Goal: Information Seeking & Learning: Check status

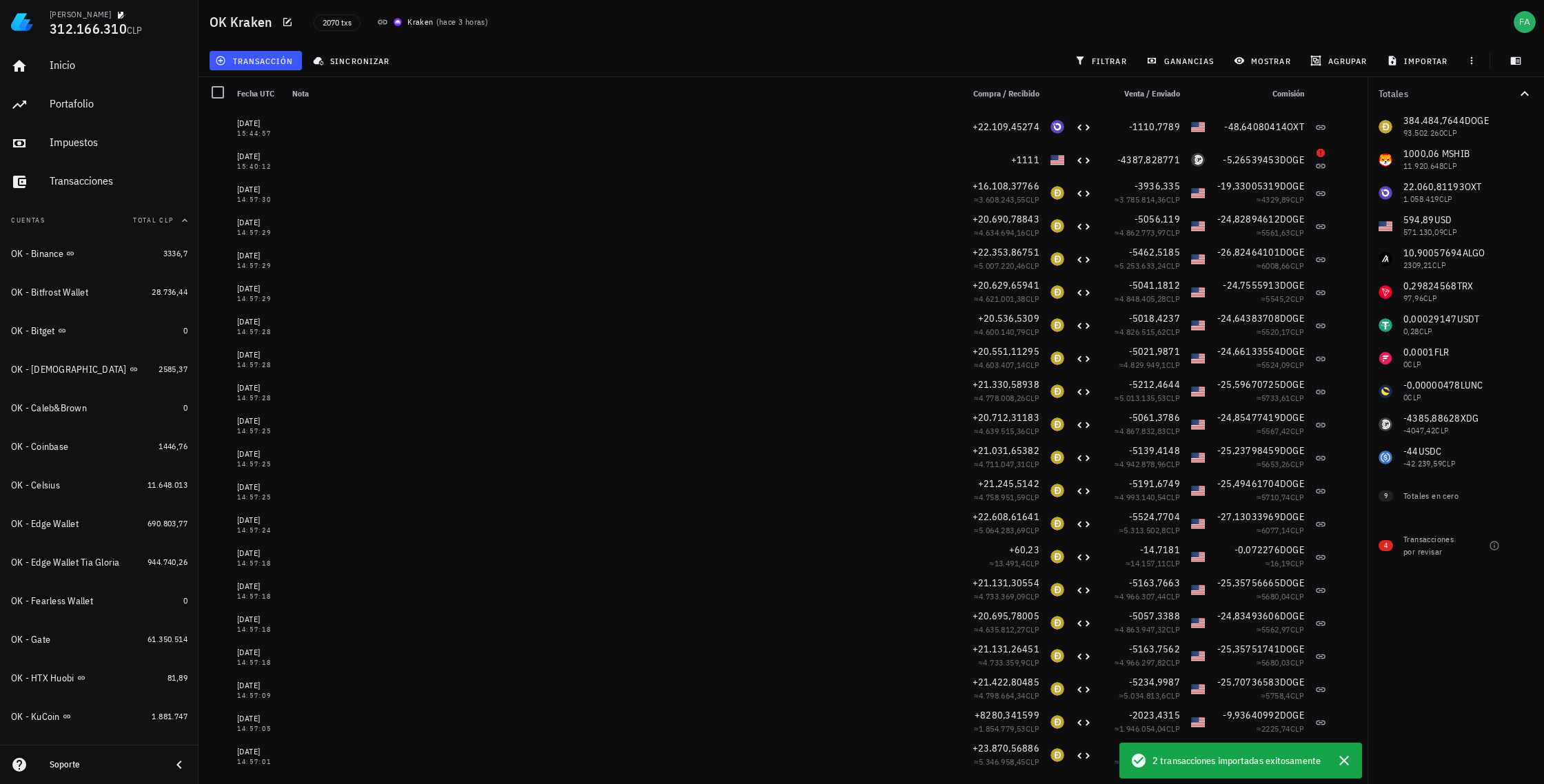
scroll to position [797, 0]
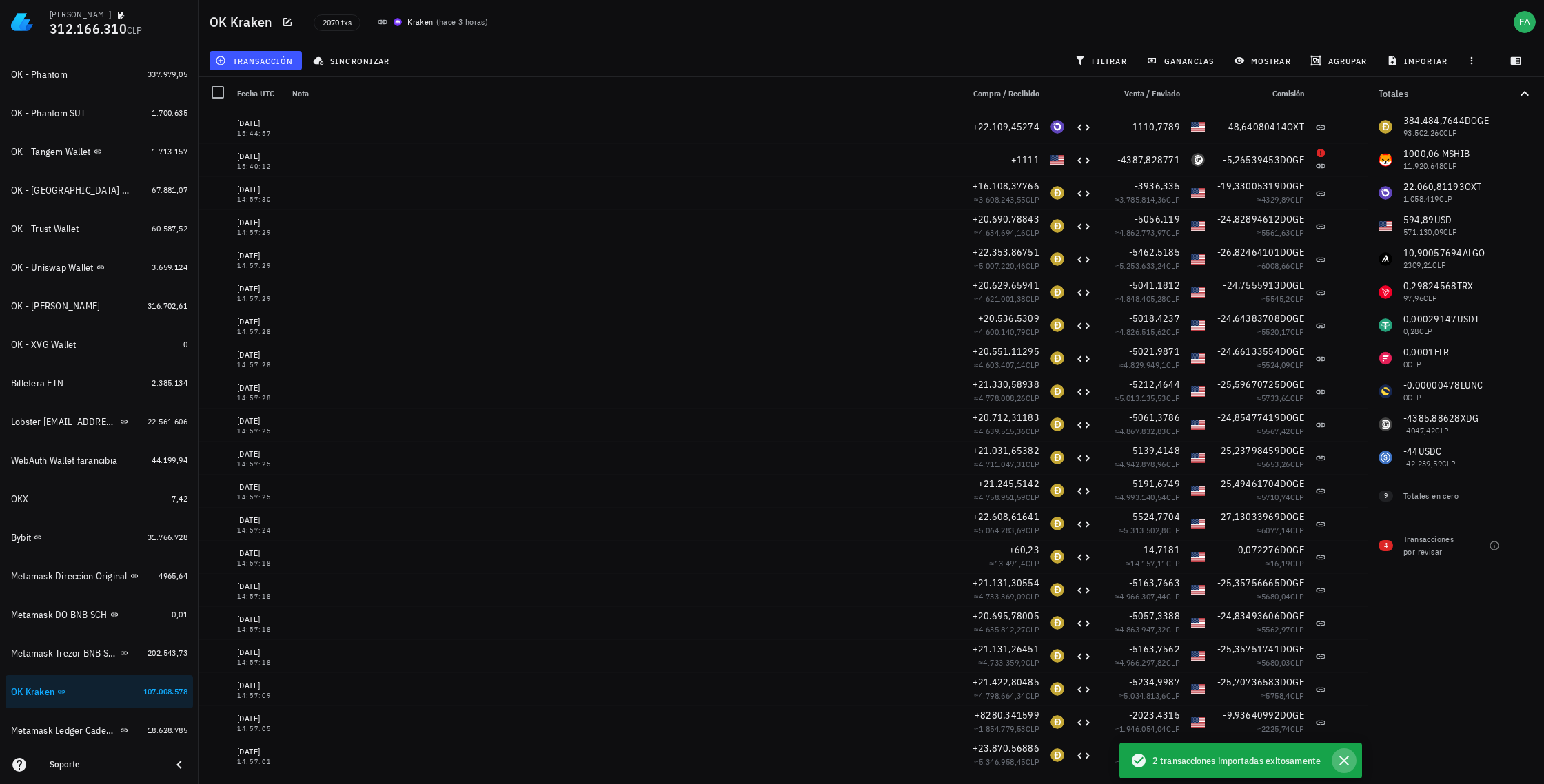
click at [1342, 762] on icon "button" at bounding box center [1344, 761] width 17 height 17
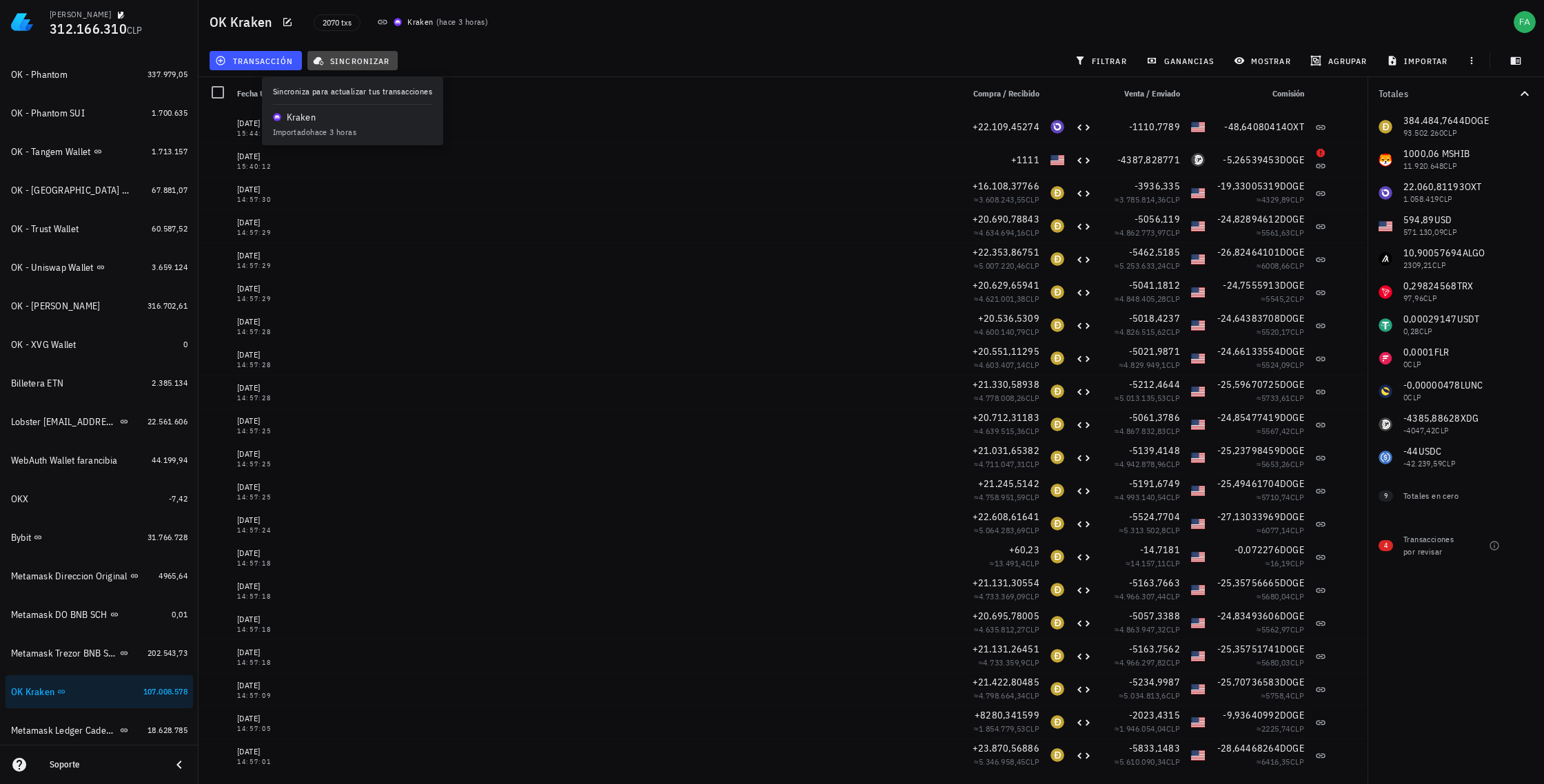
click at [359, 60] on span "sincronizar" at bounding box center [352, 60] width 73 height 11
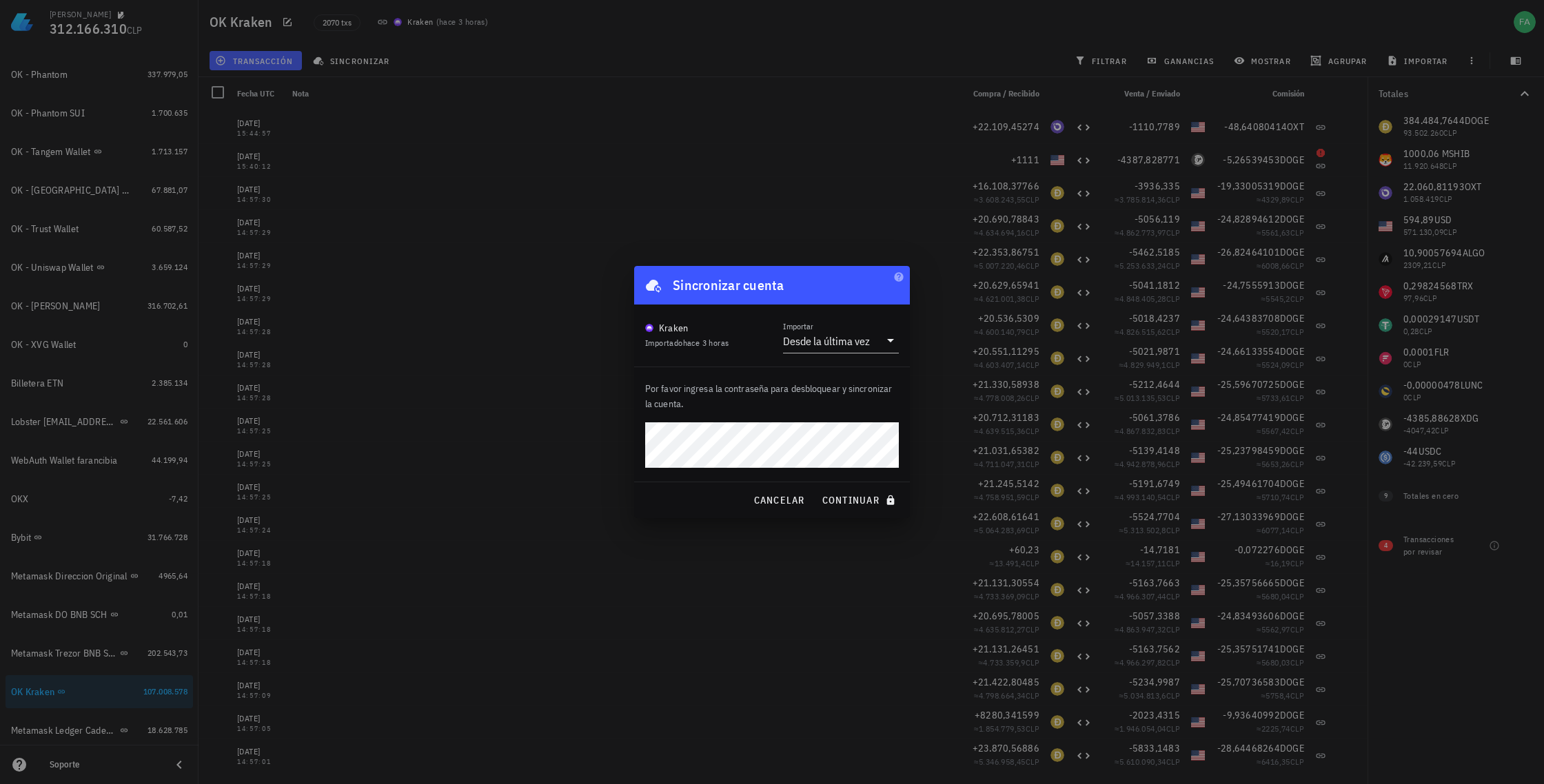
click at [848, 419] on div "Por favor ingresa la contraseña para desbloquear y sincronizar la cuenta." at bounding box center [772, 424] width 276 height 114
click at [860, 499] on span "continuar" at bounding box center [860, 500] width 77 height 13
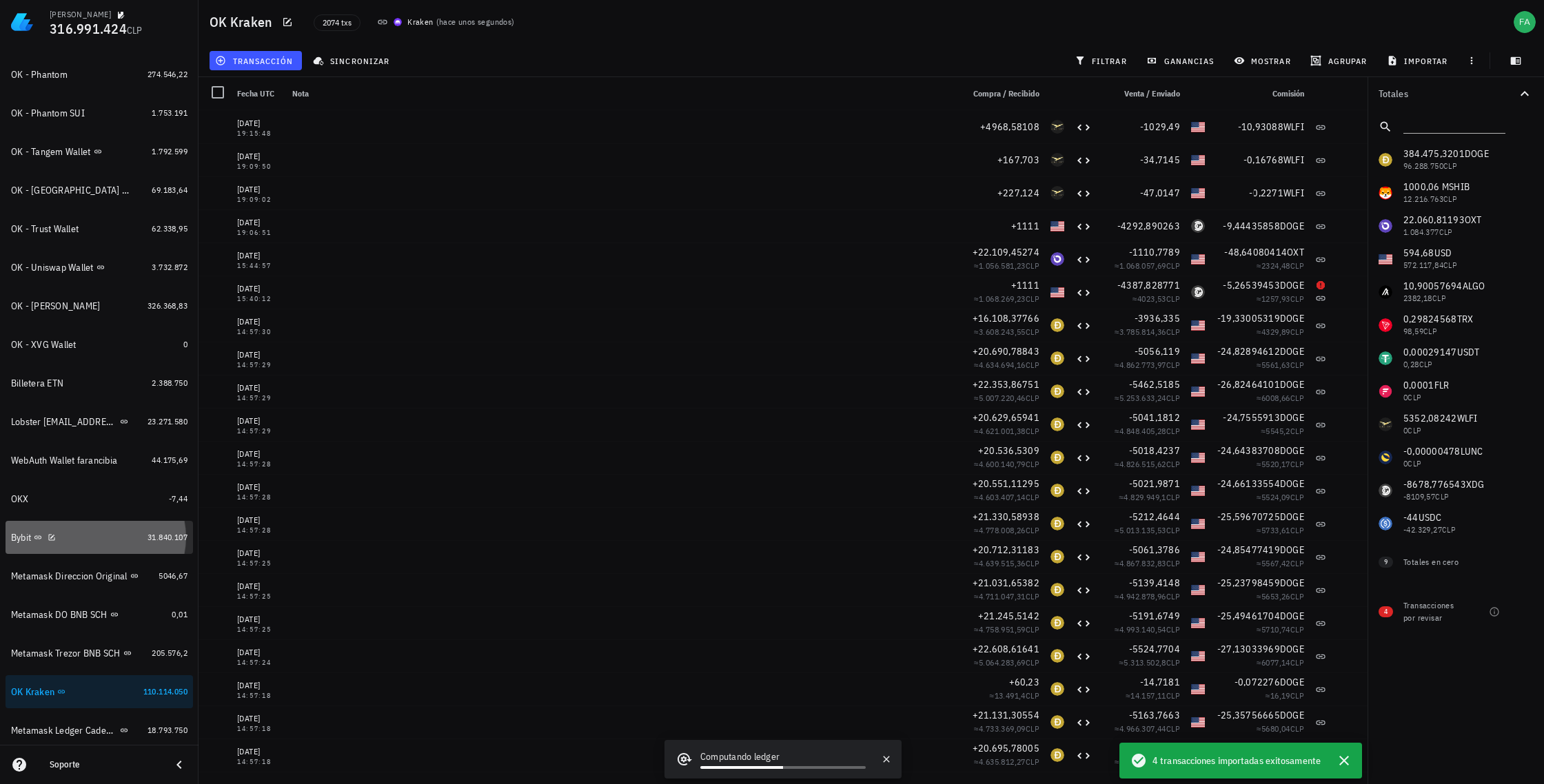
click at [102, 541] on div "Bybit" at bounding box center [76, 537] width 131 height 13
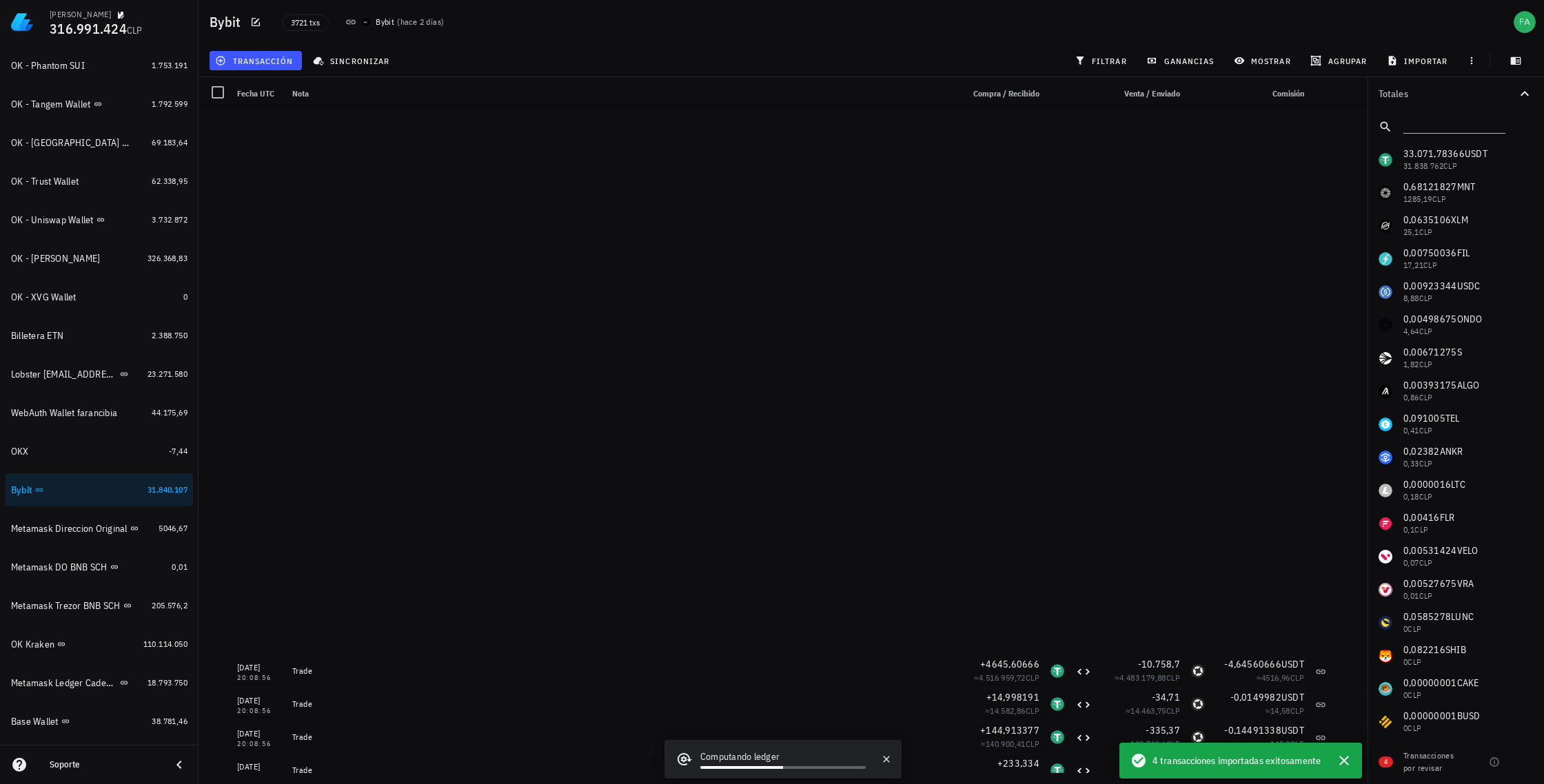
scroll to position [122409, 0]
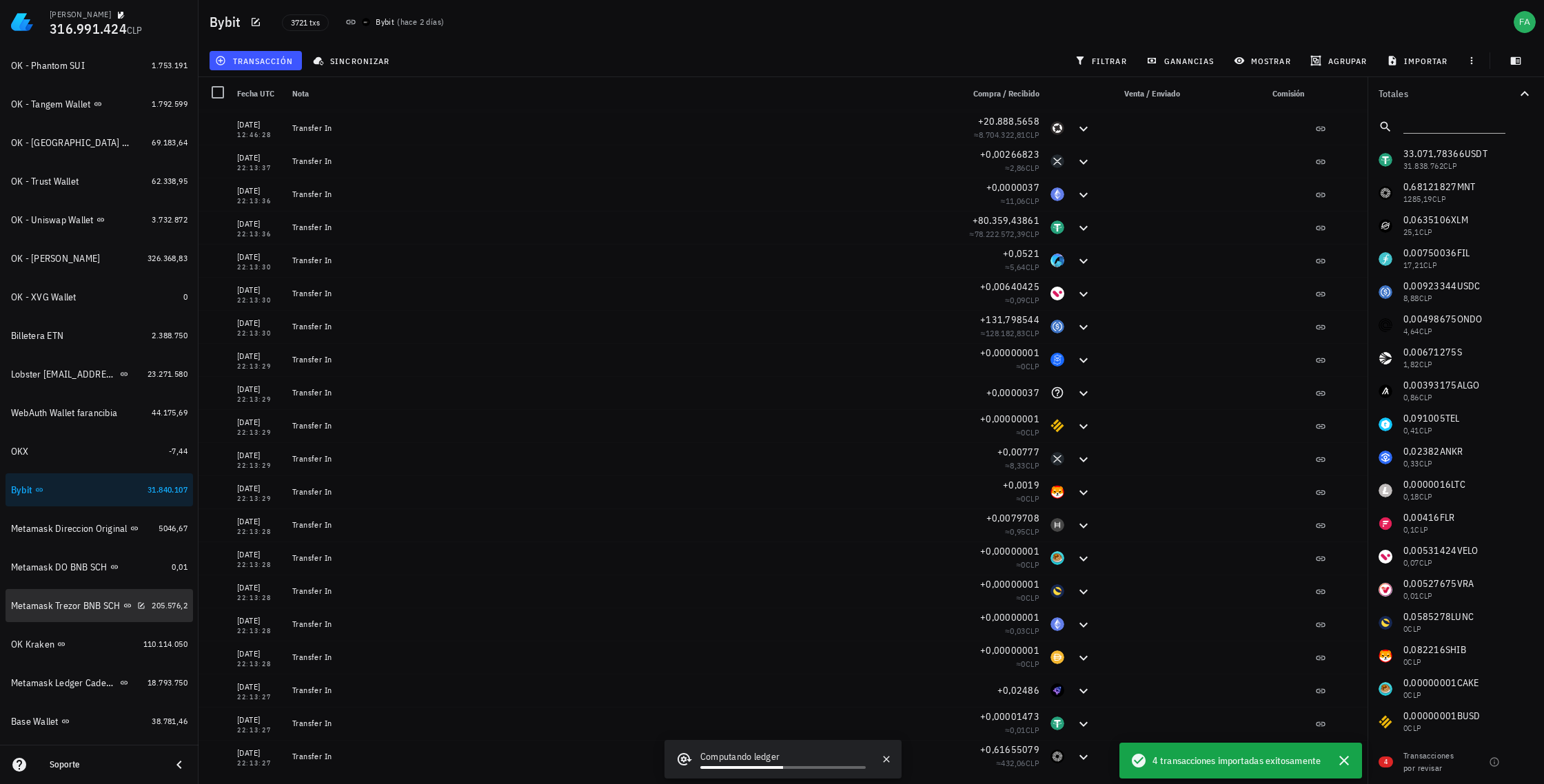
click at [66, 608] on div "Metamask Trezor BNB SCH" at bounding box center [66, 606] width 110 height 12
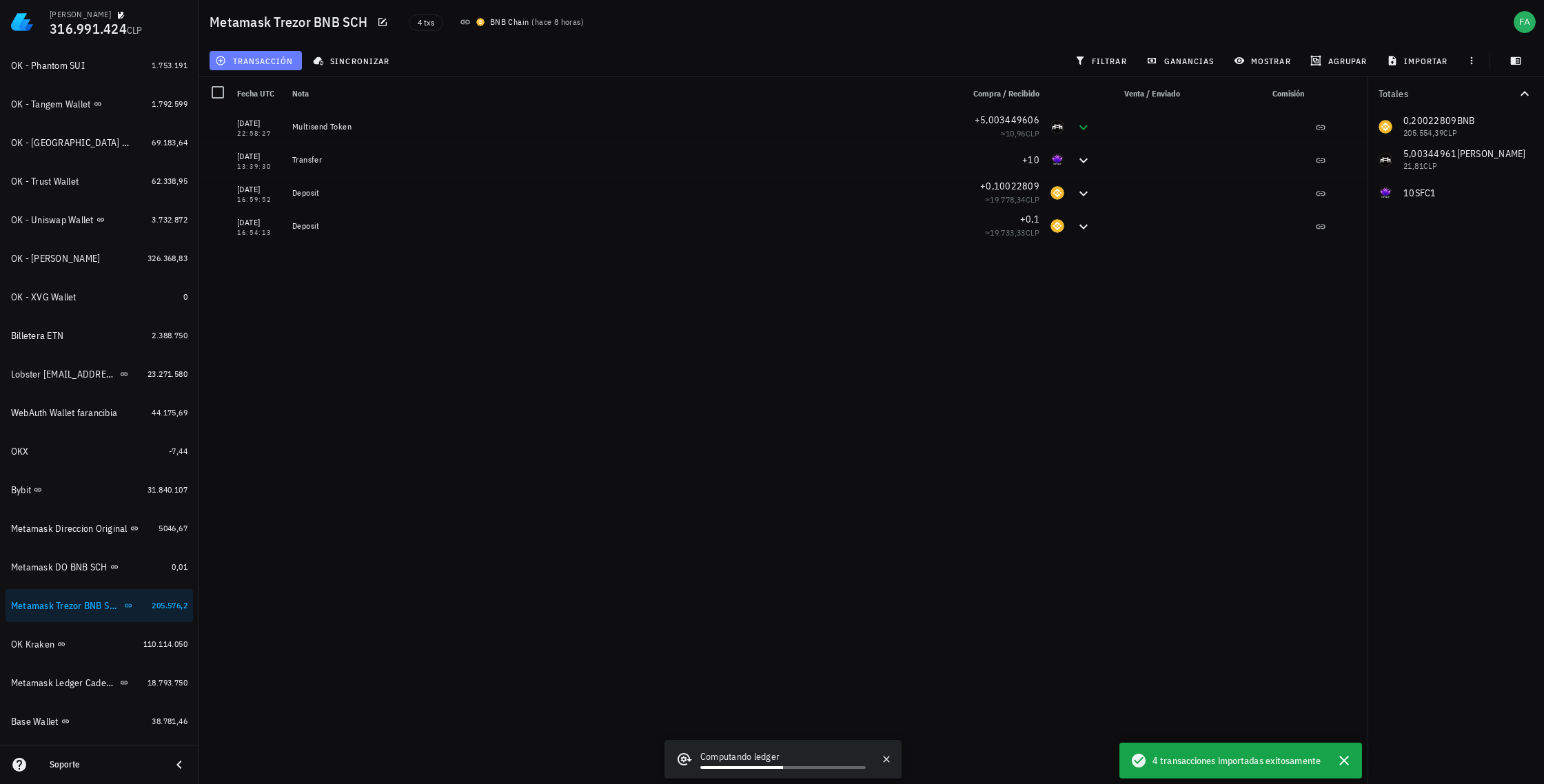
click at [275, 63] on span "transacción" at bounding box center [255, 60] width 75 height 11
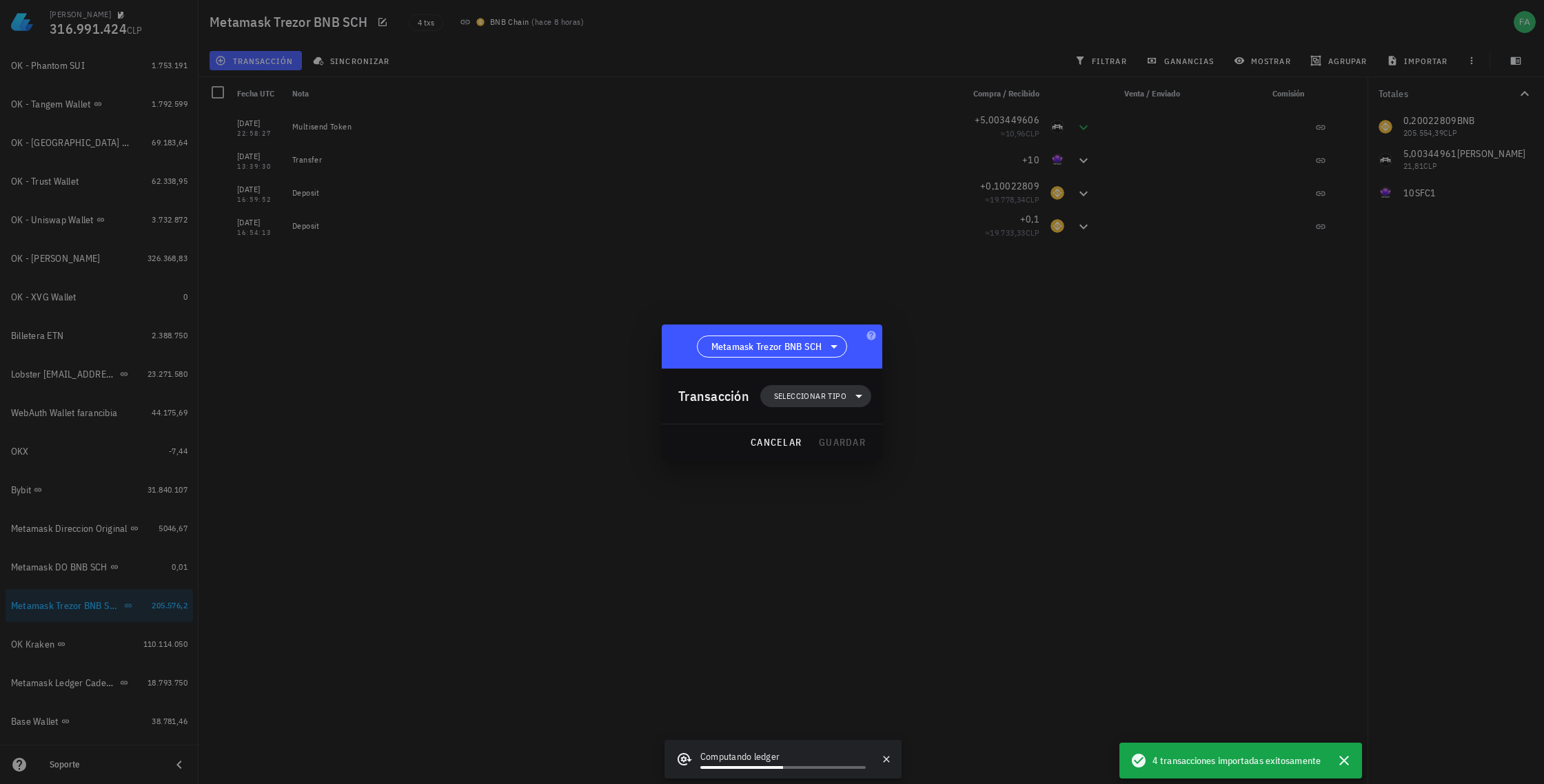
click at [837, 397] on span "Seleccionar tipo" at bounding box center [811, 396] width 72 height 14
click at [809, 515] on div "Transferencia" at bounding box center [822, 511] width 54 height 11
click at [924, 516] on div "Depósito" at bounding box center [953, 517] width 129 height 27
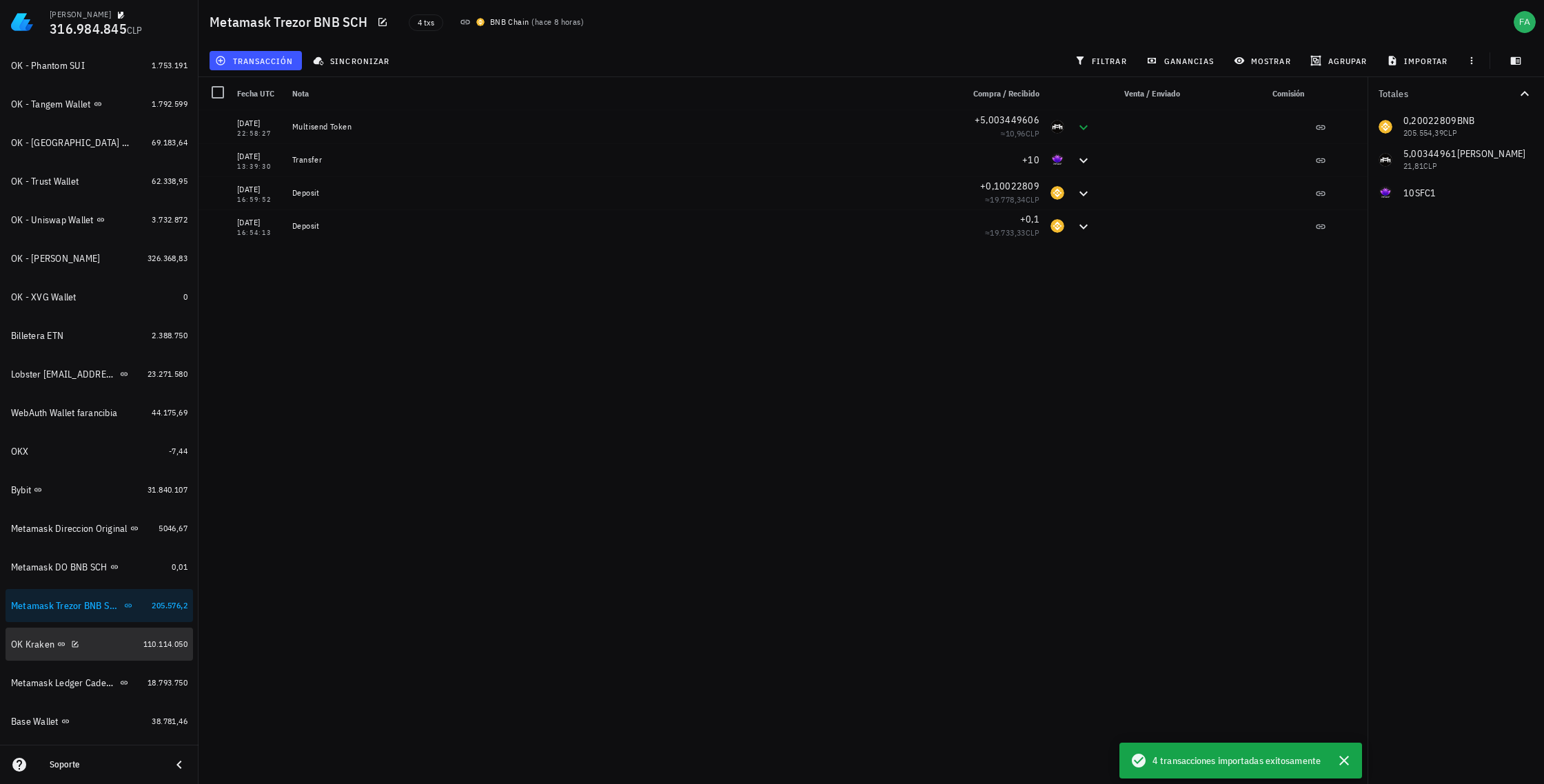
click at [108, 648] on div "OK Kraken" at bounding box center [74, 644] width 127 height 13
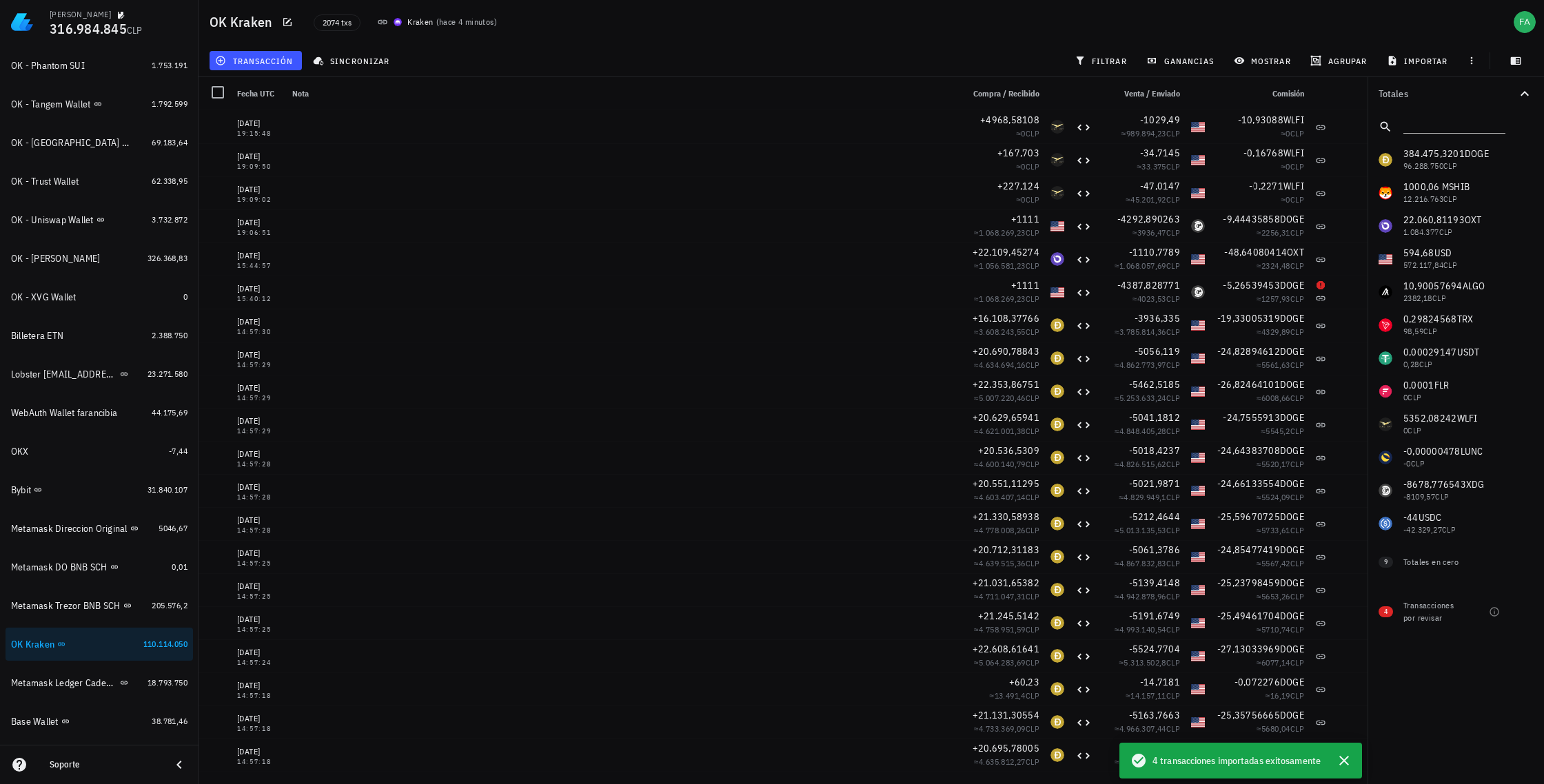
click at [1446, 419] on div "384.475,3201 DOGE 96.288.750 CLP 1000,06 M SHIB 12.216.763 CLP 22.060,81193 OXT…" at bounding box center [1455, 342] width 176 height 397
click at [70, 369] on div "Lobster [EMAIL_ADDRESS][DOMAIN_NAME]" at bounding box center [64, 374] width 107 height 12
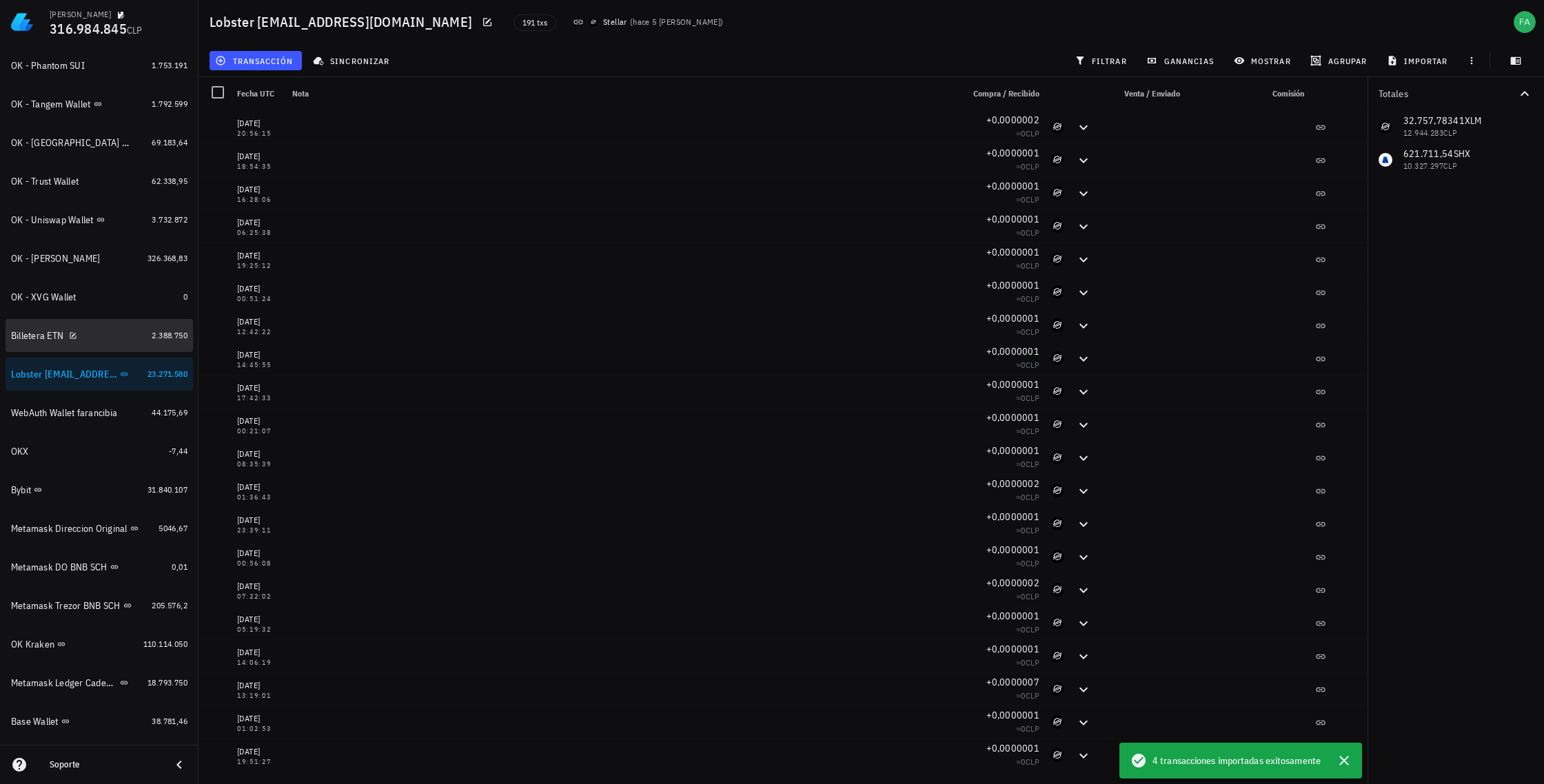
click at [36, 334] on div "Billetera ETN" at bounding box center [37, 336] width 53 height 12
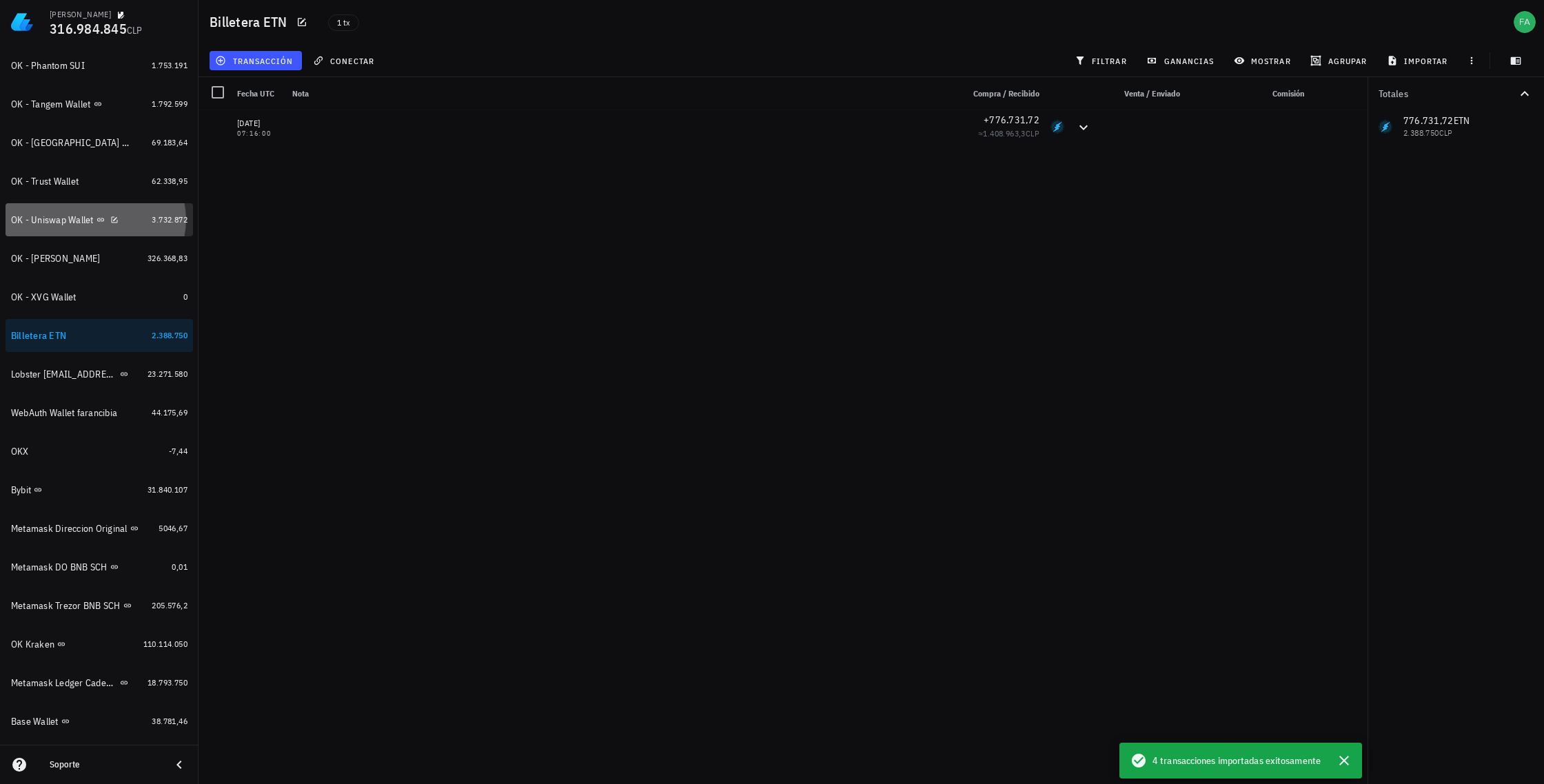
click at [52, 216] on div "OK - Uniswap Wallet" at bounding box center [52, 220] width 83 height 12
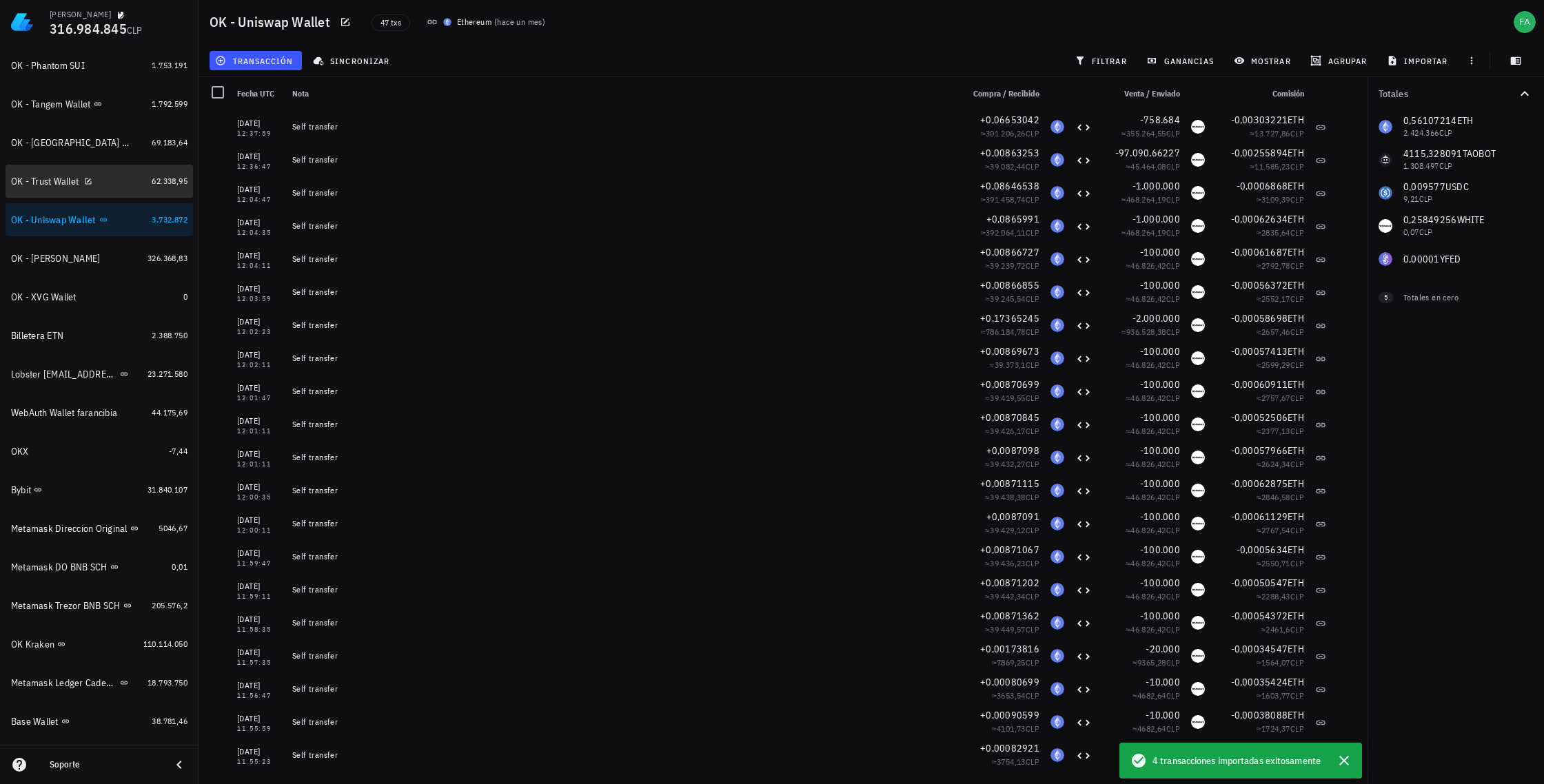
click at [60, 180] on div "OK - Trust Wallet" at bounding box center [44, 182] width 67 height 12
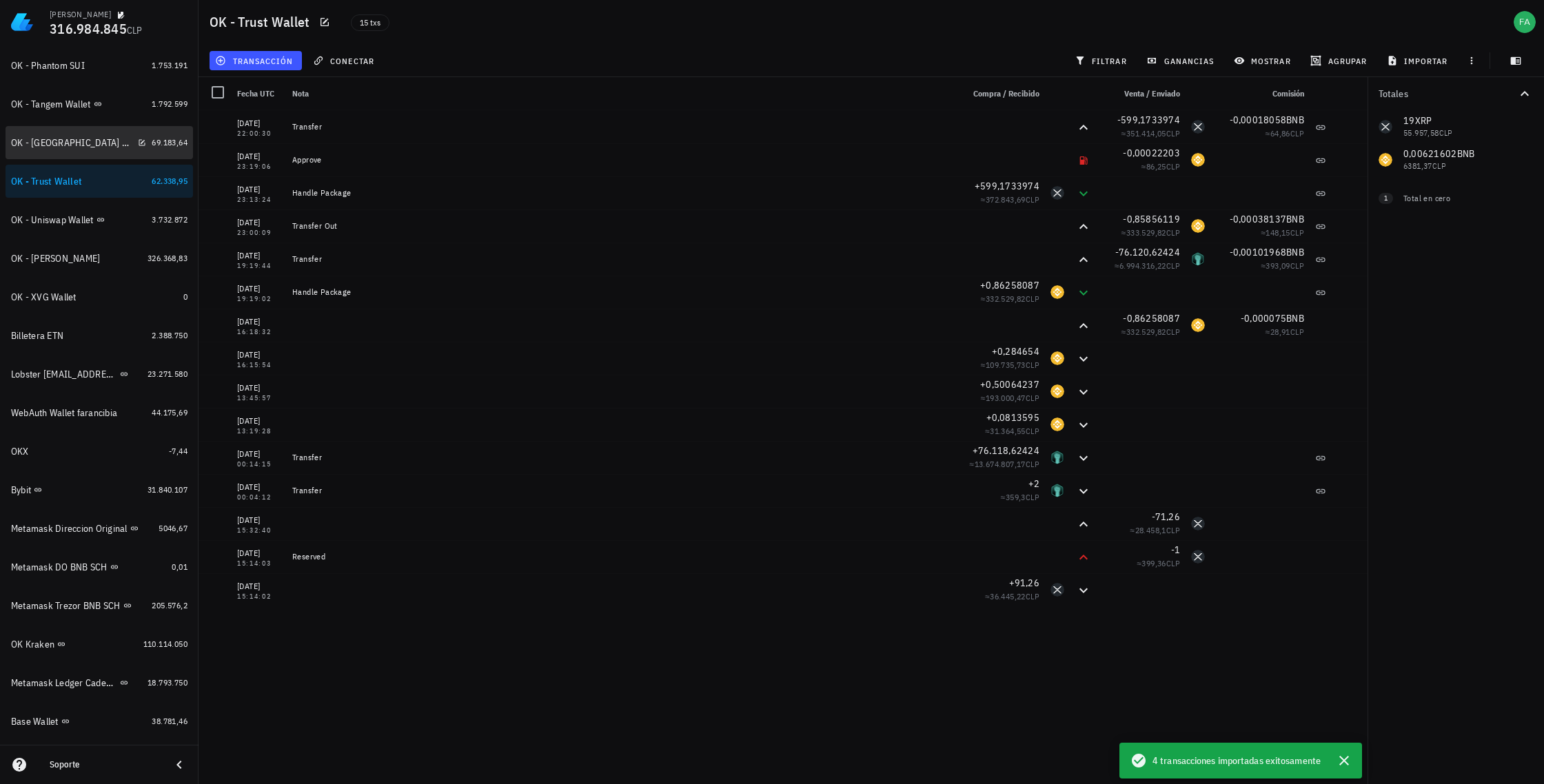
click at [61, 145] on div "OK - [GEOGRAPHIC_DATA] Wallet" at bounding box center [71, 143] width 121 height 12
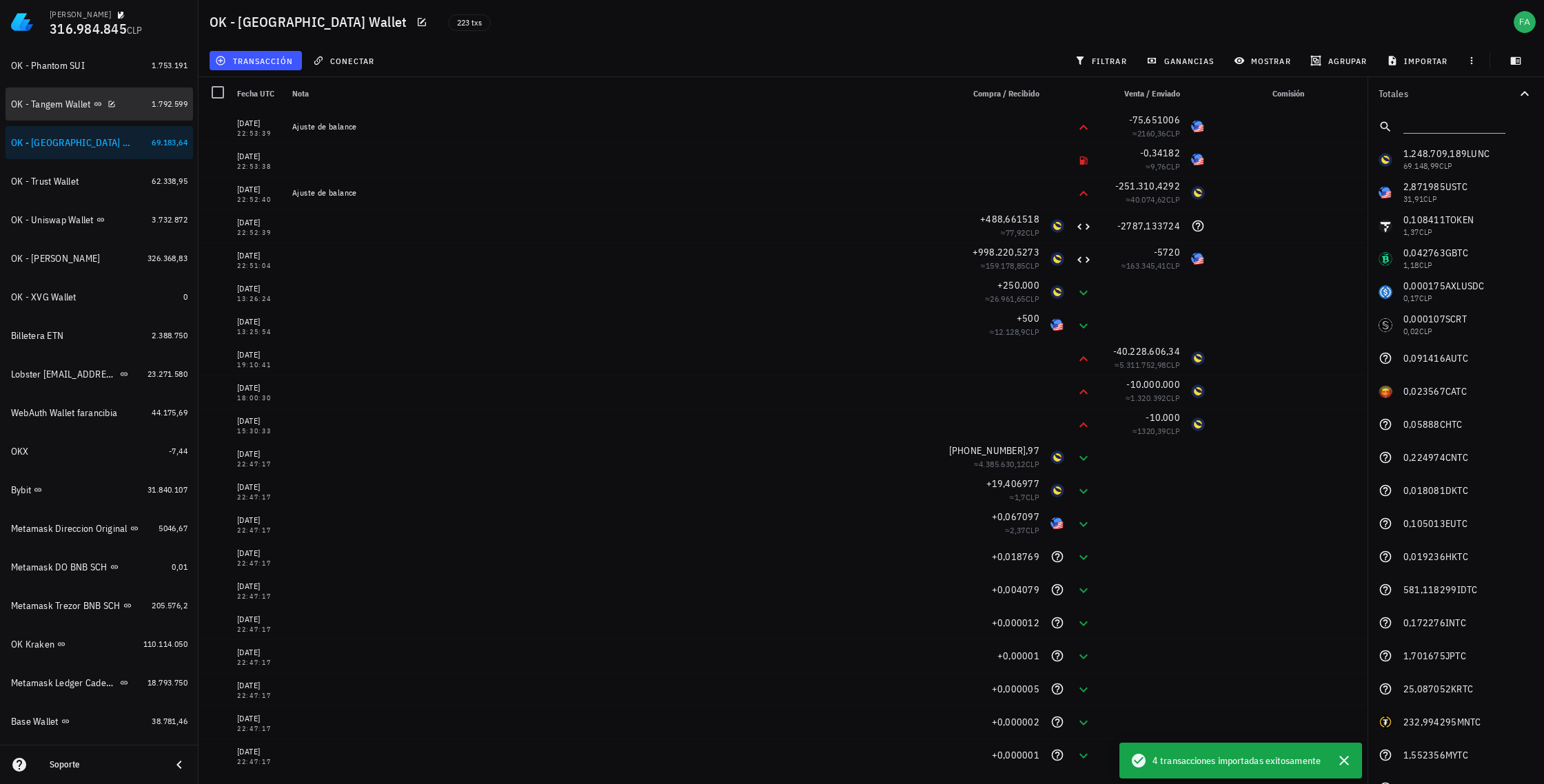
click at [61, 107] on div "OK - Tangem Wallet" at bounding box center [51, 105] width 80 height 12
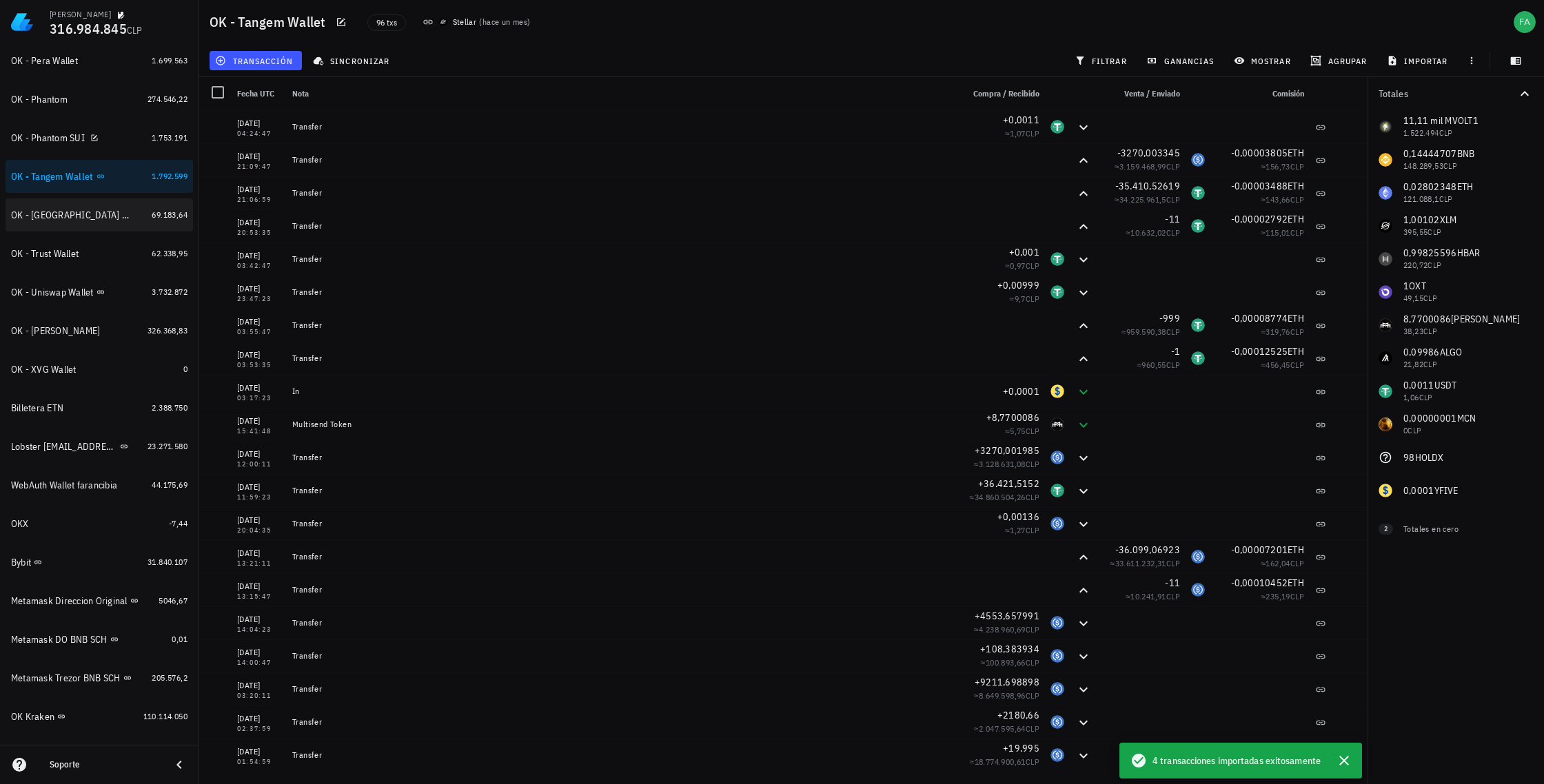
scroll to position [769, 0]
click at [66, 139] on div "OK - Phantom SUI" at bounding box center [47, 140] width 73 height 12
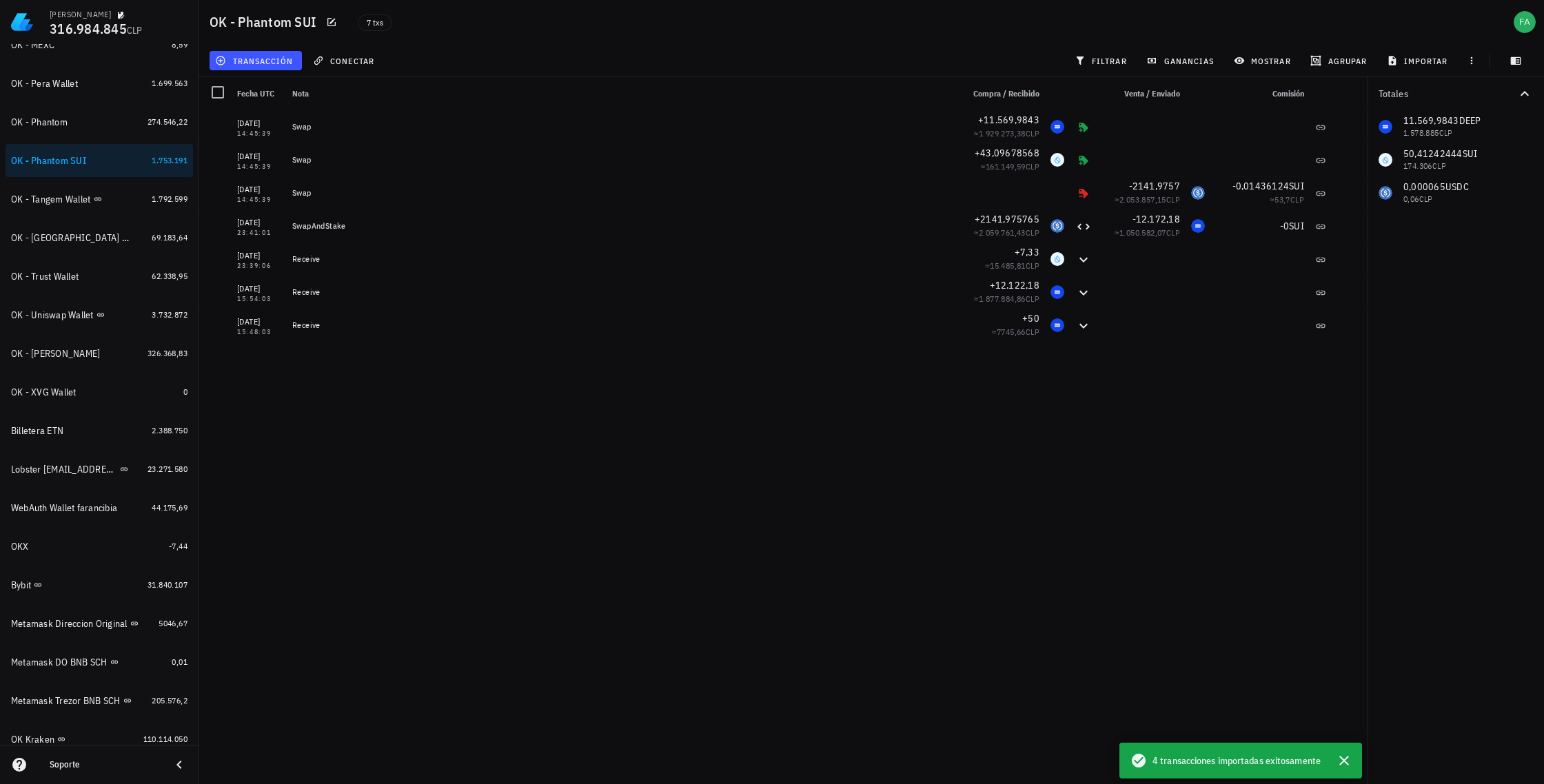
scroll to position [733, 0]
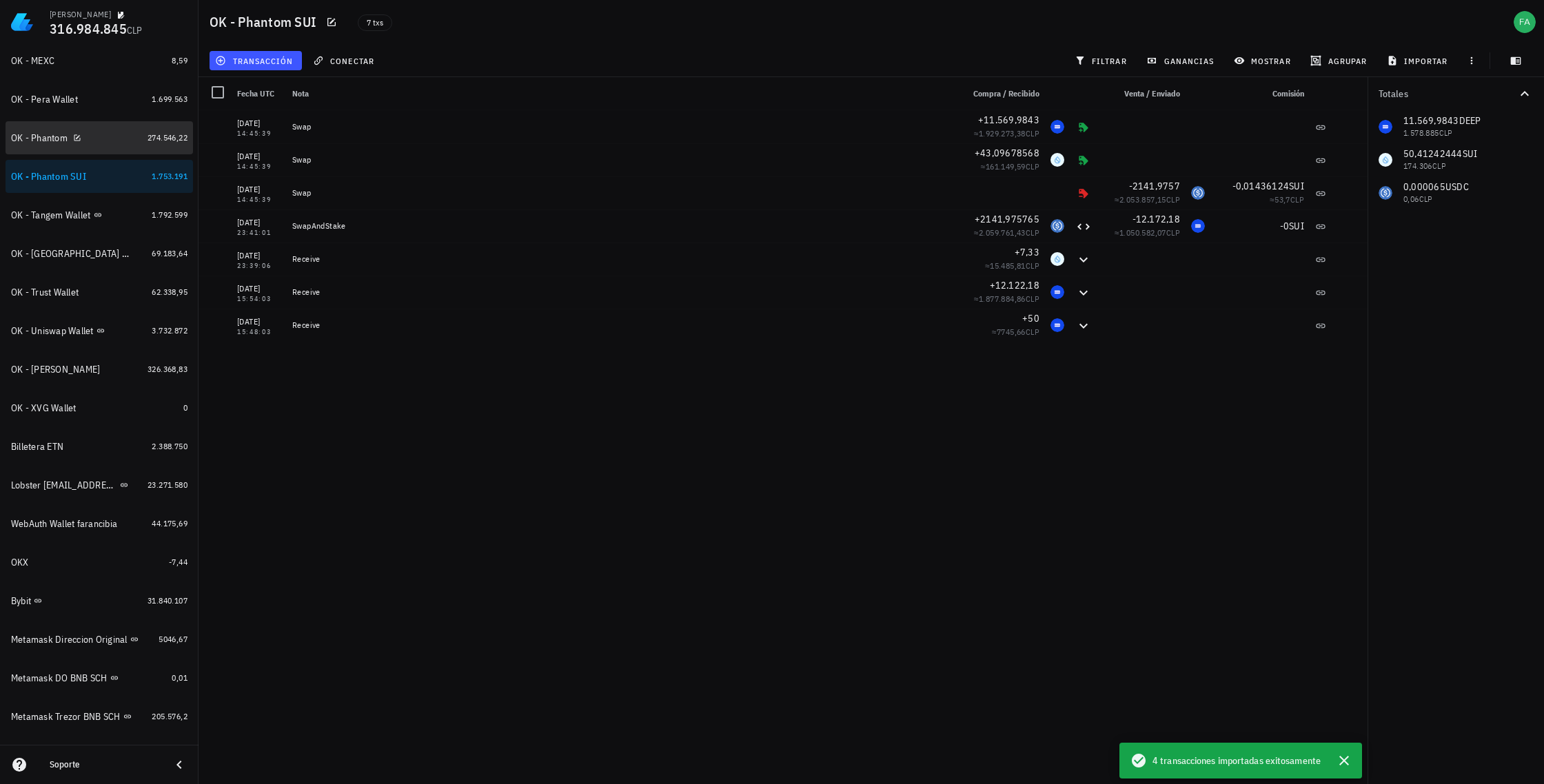
click at [45, 139] on div "OK - Phantom" at bounding box center [39, 138] width 57 height 12
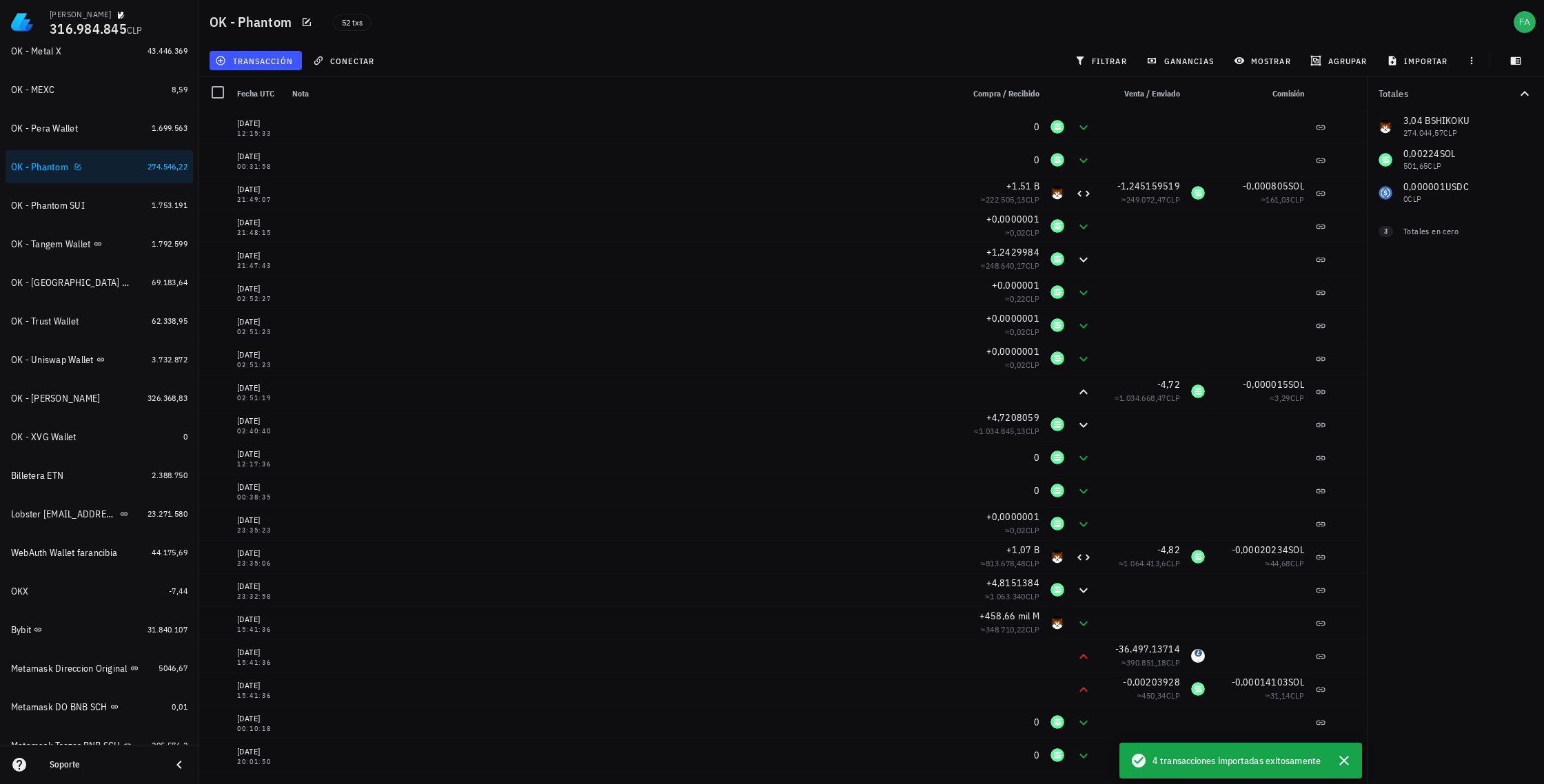
scroll to position [702, 0]
click at [49, 127] on div "OK - Pera Wallet" at bounding box center [44, 131] width 66 height 12
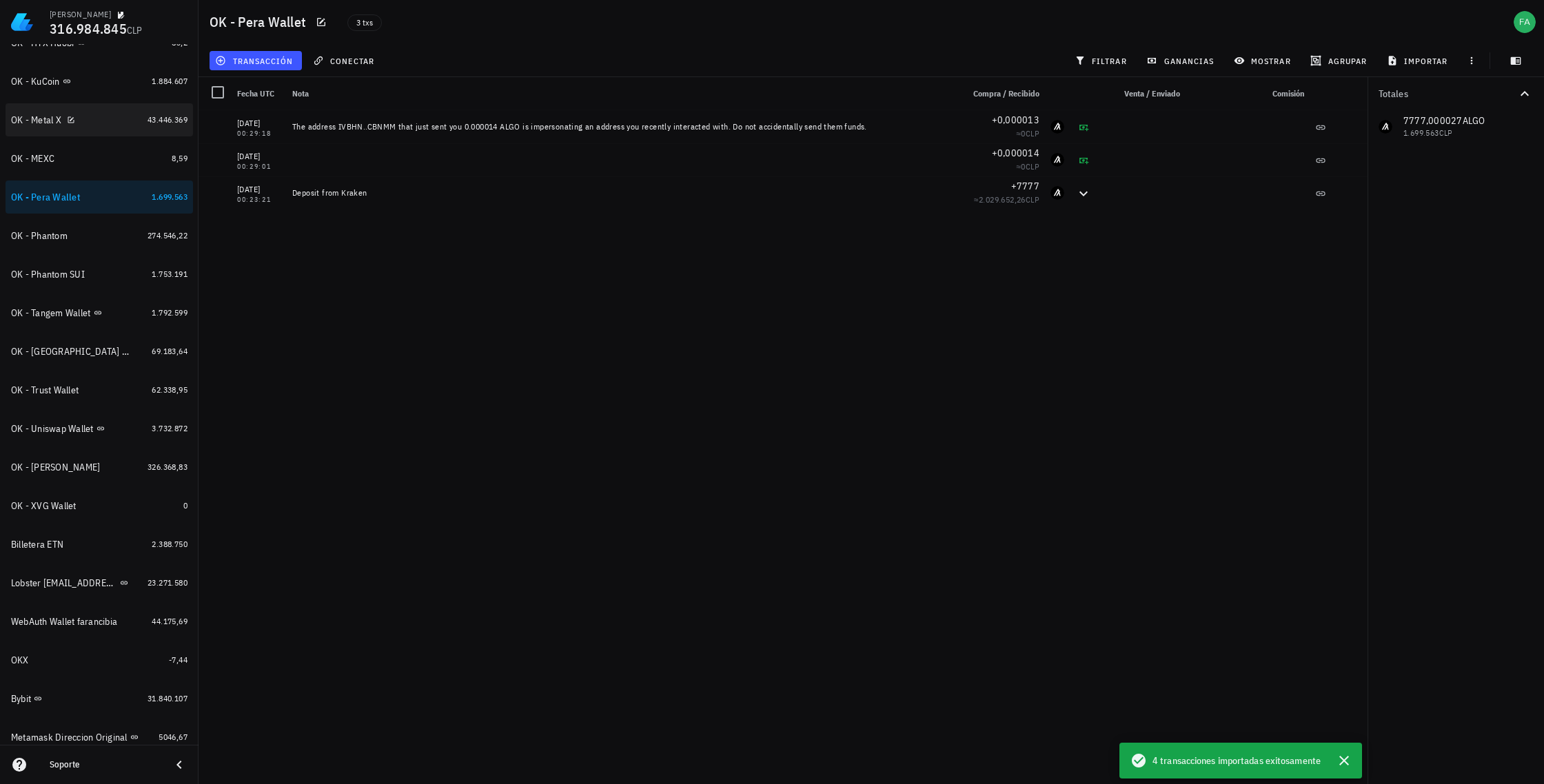
scroll to position [633, 0]
click at [40, 122] on div "OK - Metal X" at bounding box center [35, 121] width 50 height 12
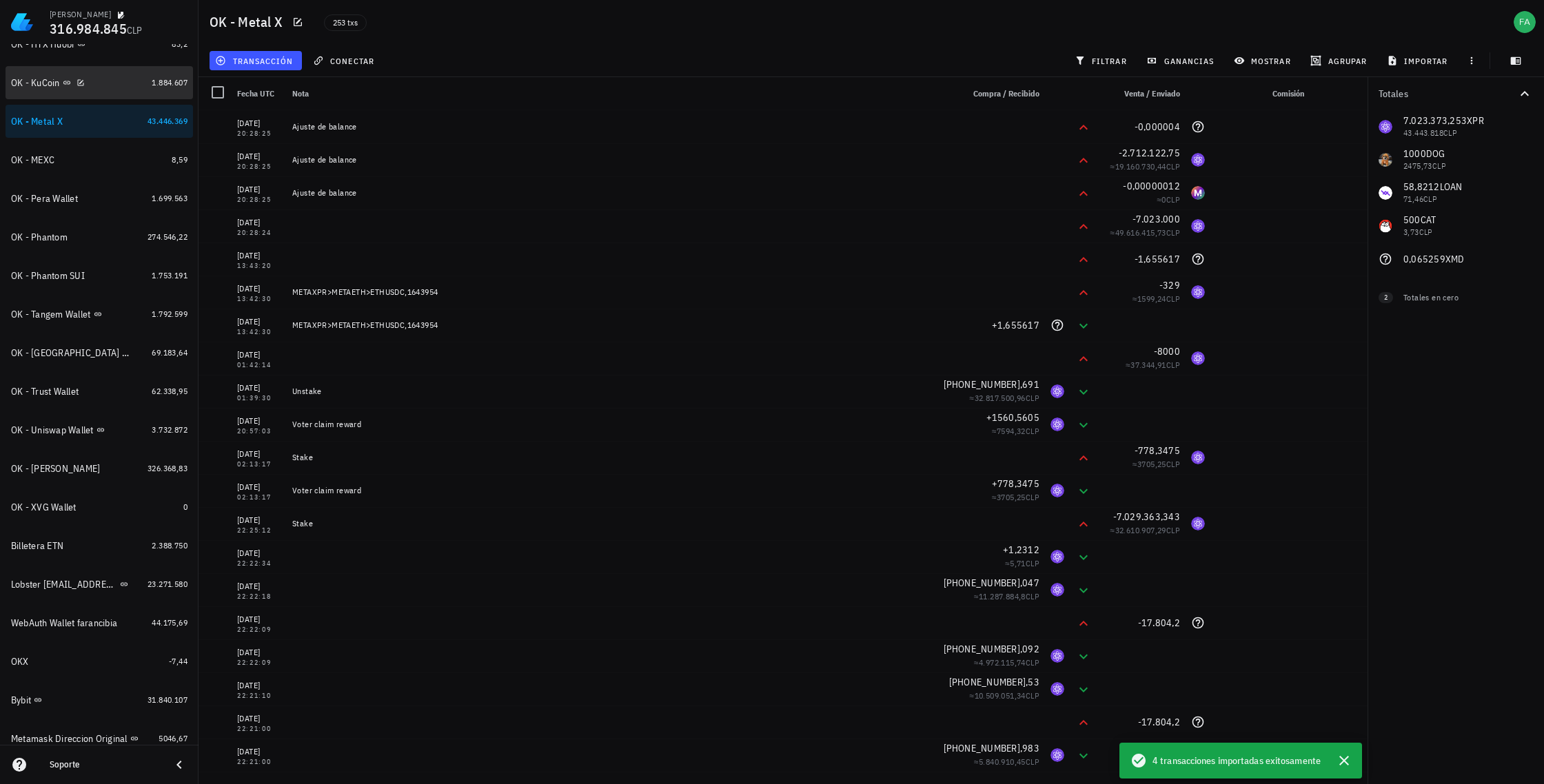
click at [47, 86] on div "OK - KuCoin" at bounding box center [35, 83] width 49 height 12
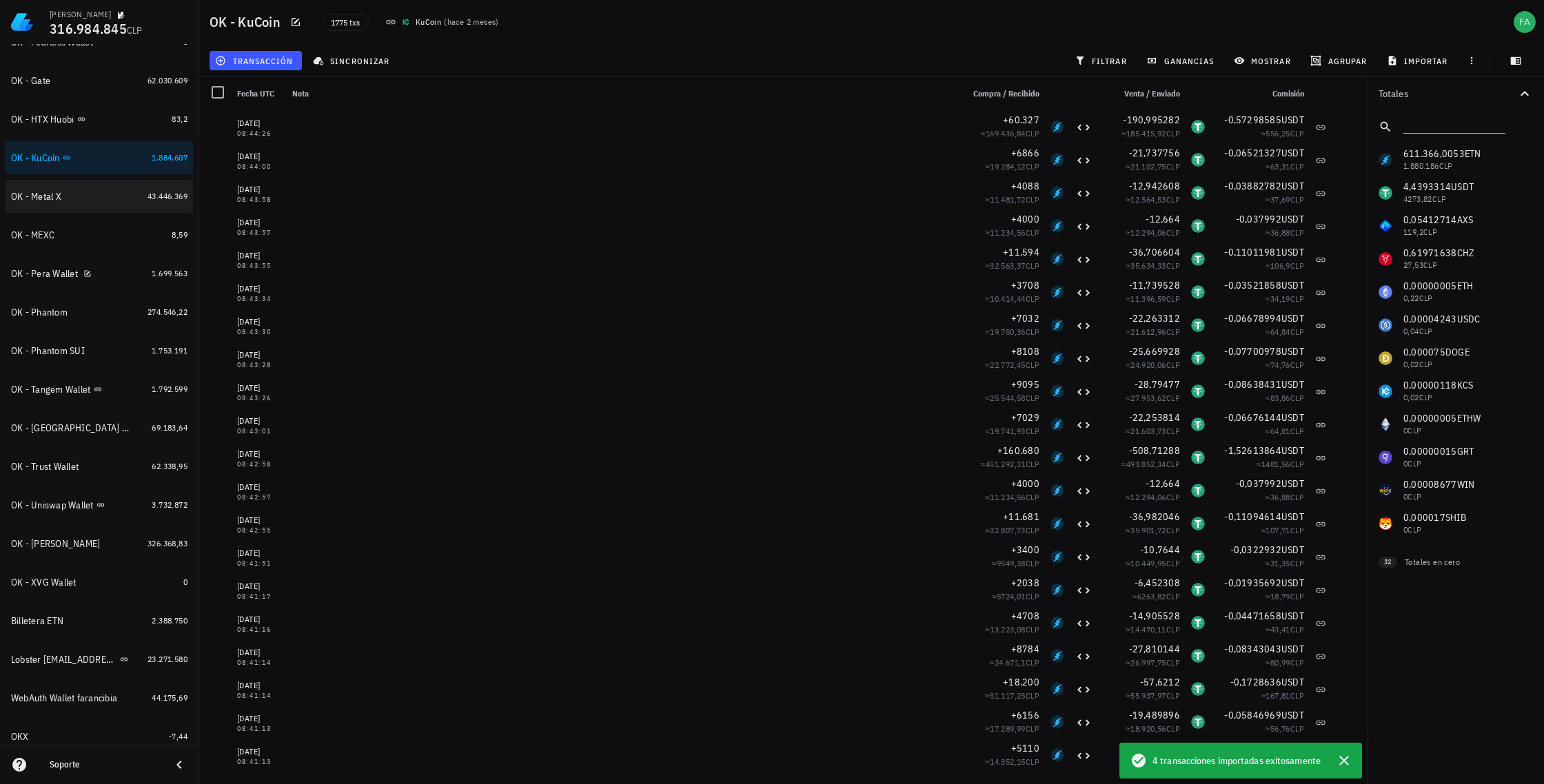
scroll to position [550, 0]
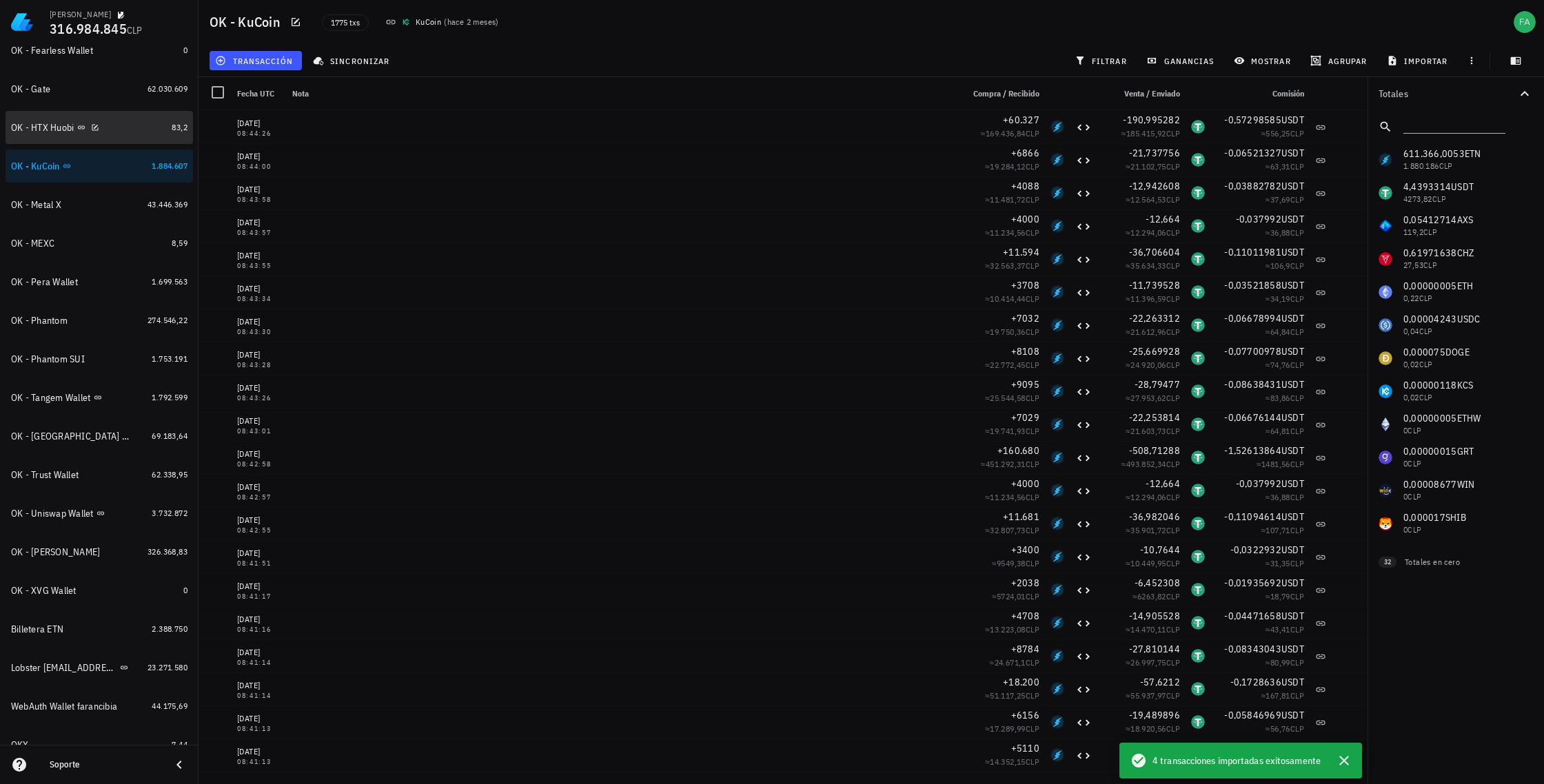
click at [66, 126] on div "OK - HTX Huobi" at bounding box center [42, 128] width 64 height 12
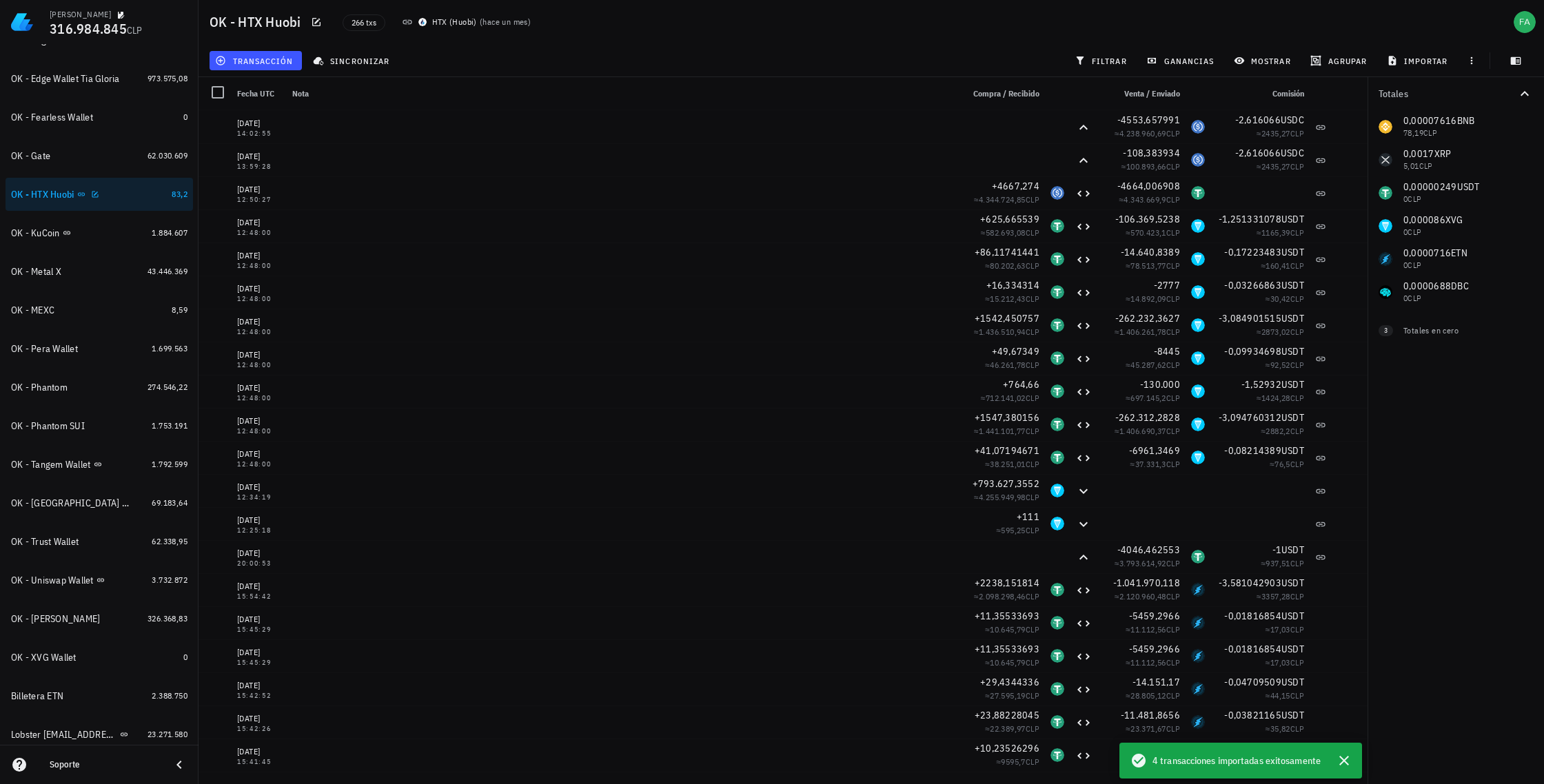
scroll to position [483, 0]
click at [42, 156] on div "OK - Gate" at bounding box center [30, 156] width 39 height 12
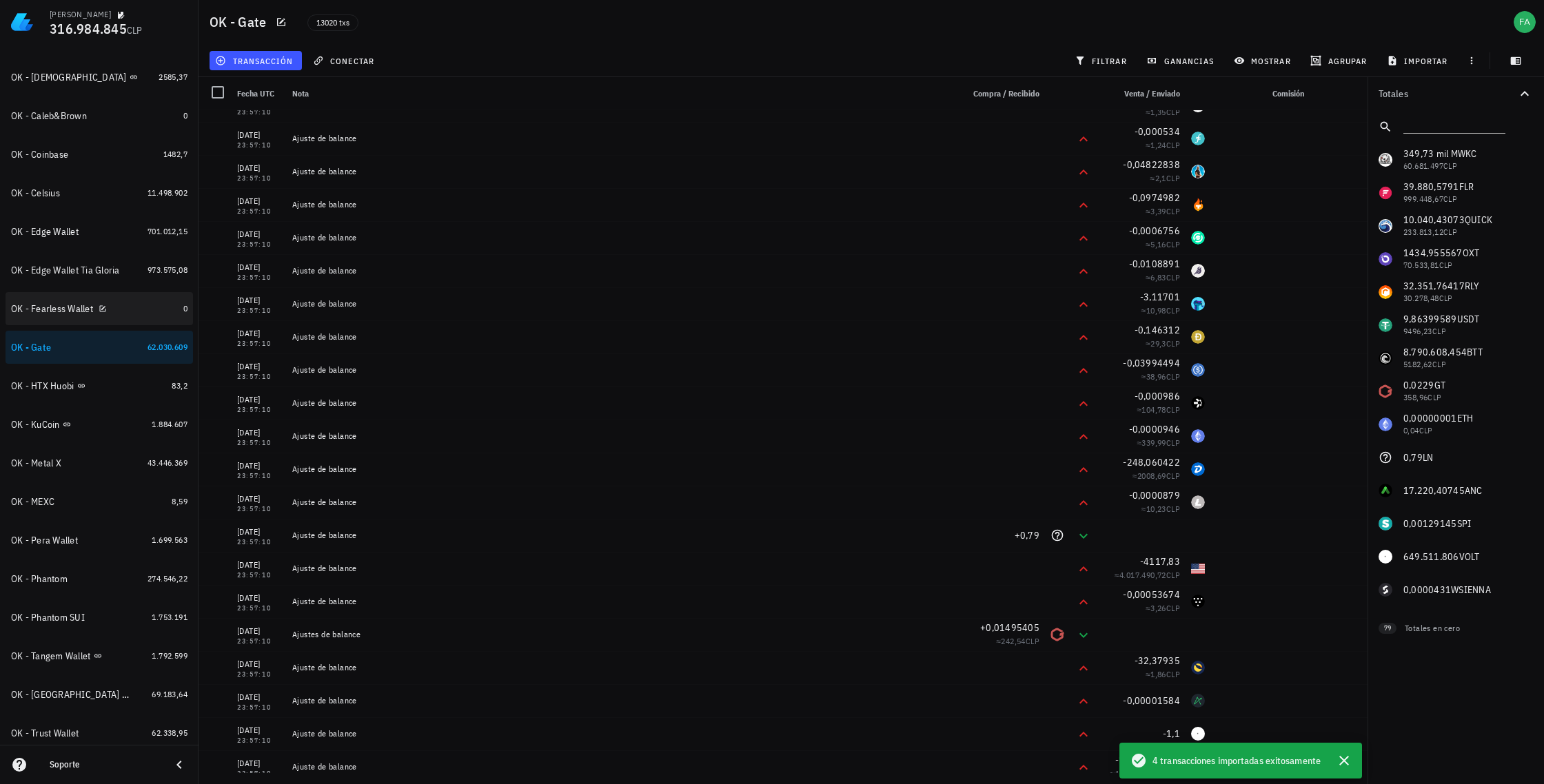
scroll to position [267, 0]
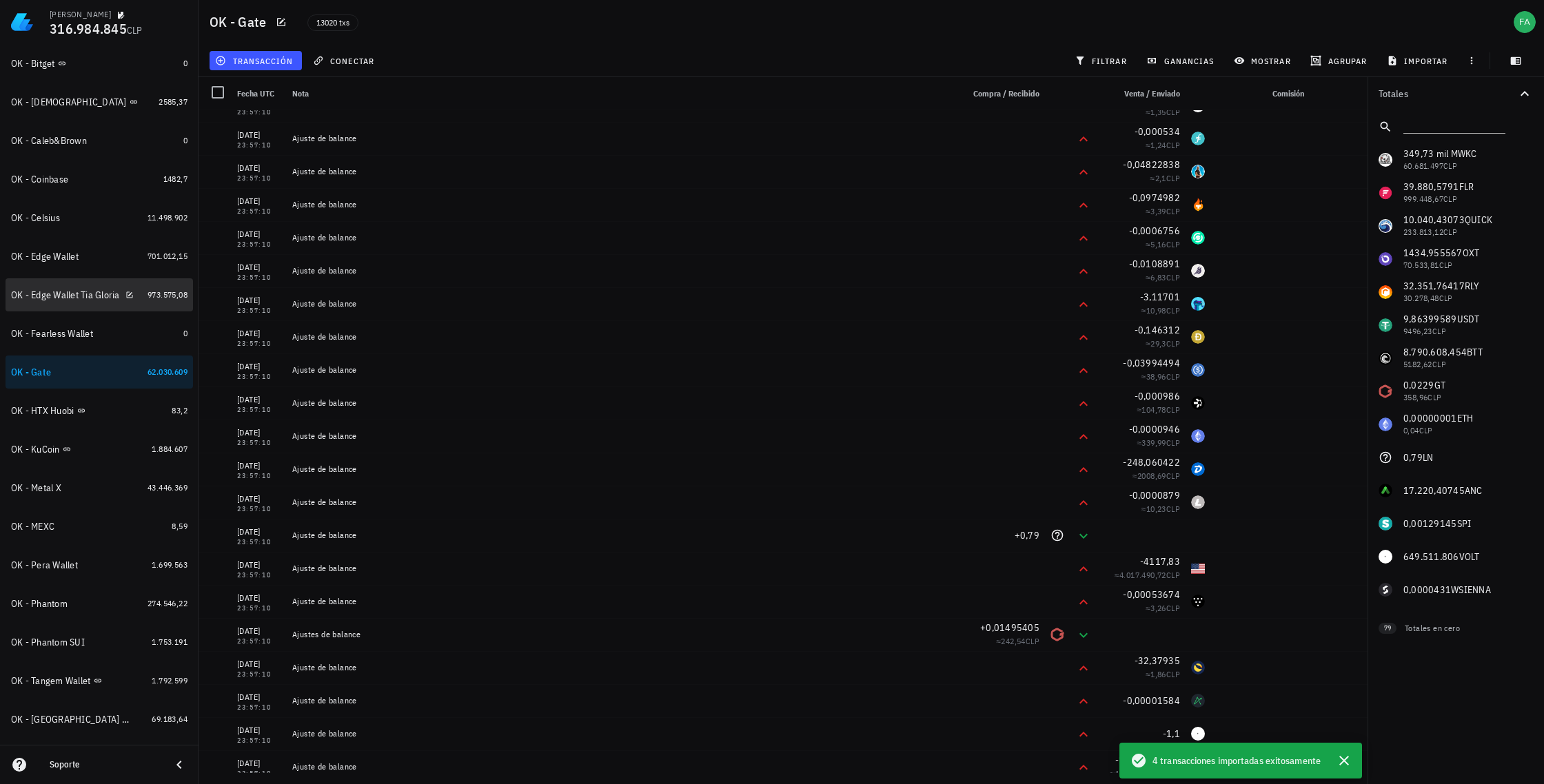
click at [68, 293] on div "OK - Edge Wallet Tia Gloria" at bounding box center [65, 295] width 109 height 12
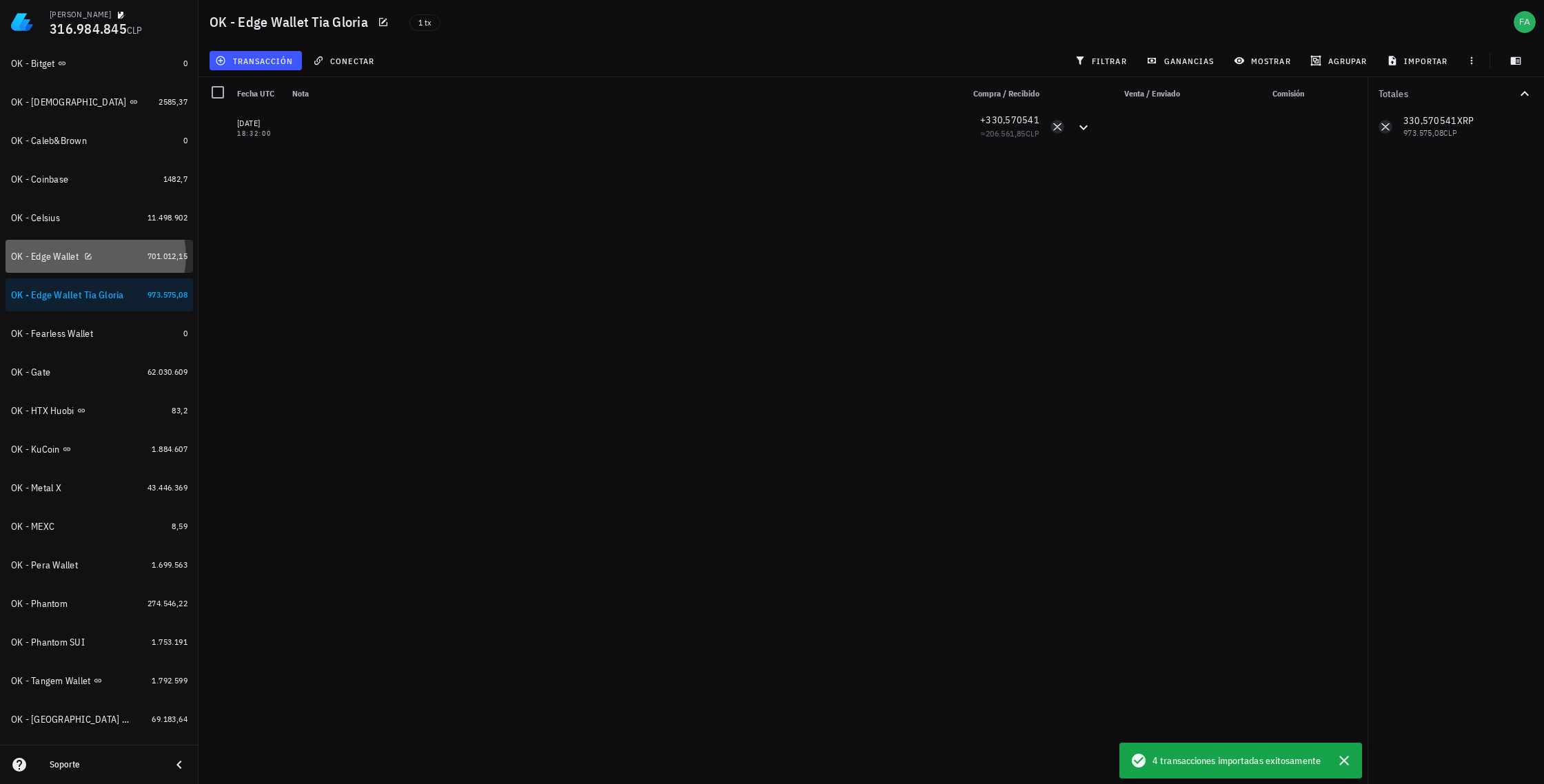
click at [53, 251] on div "OK - Edge Wallet" at bounding box center [44, 257] width 67 height 12
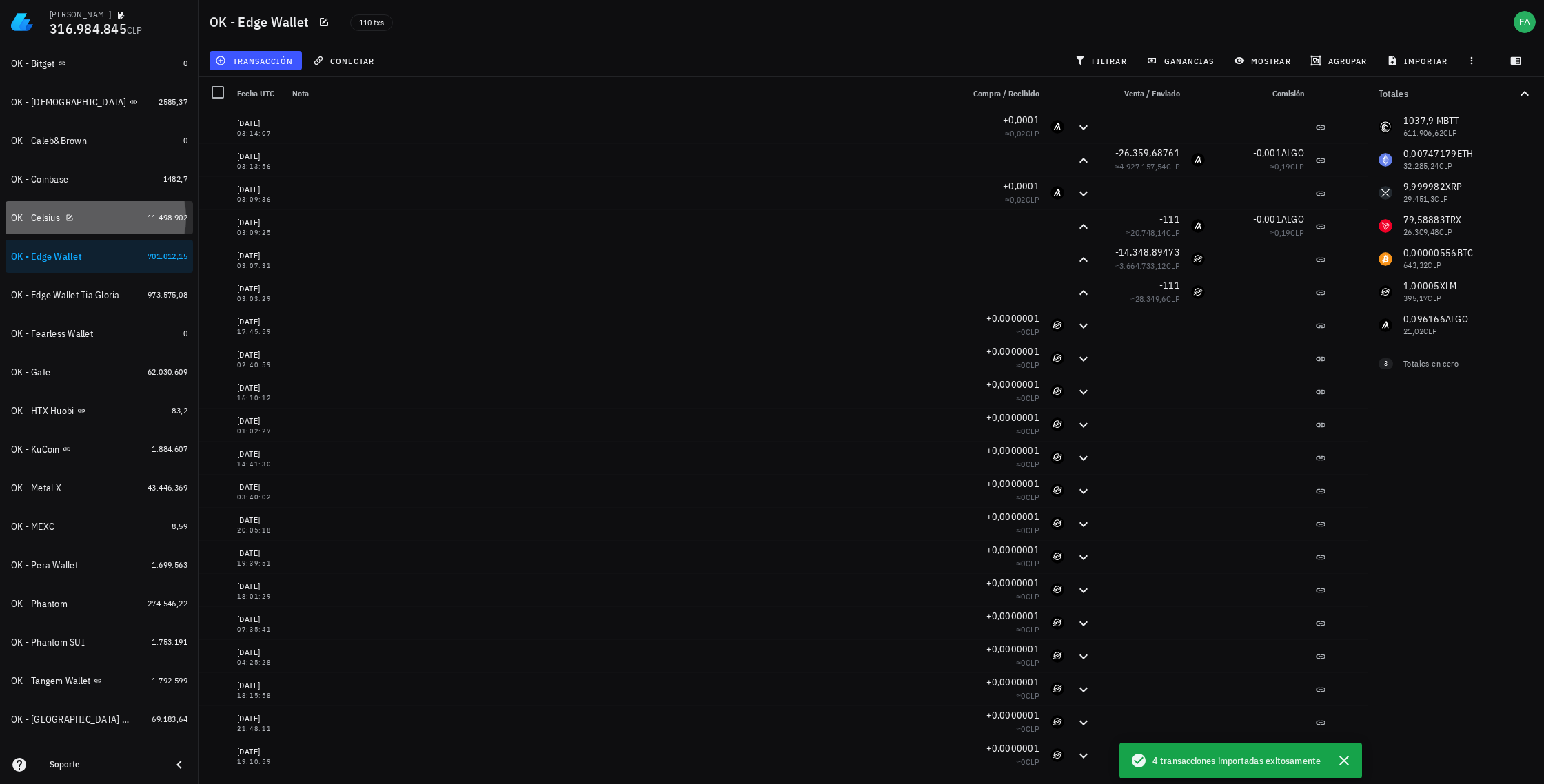
click at [34, 216] on div "OK - Celsius" at bounding box center [35, 218] width 49 height 12
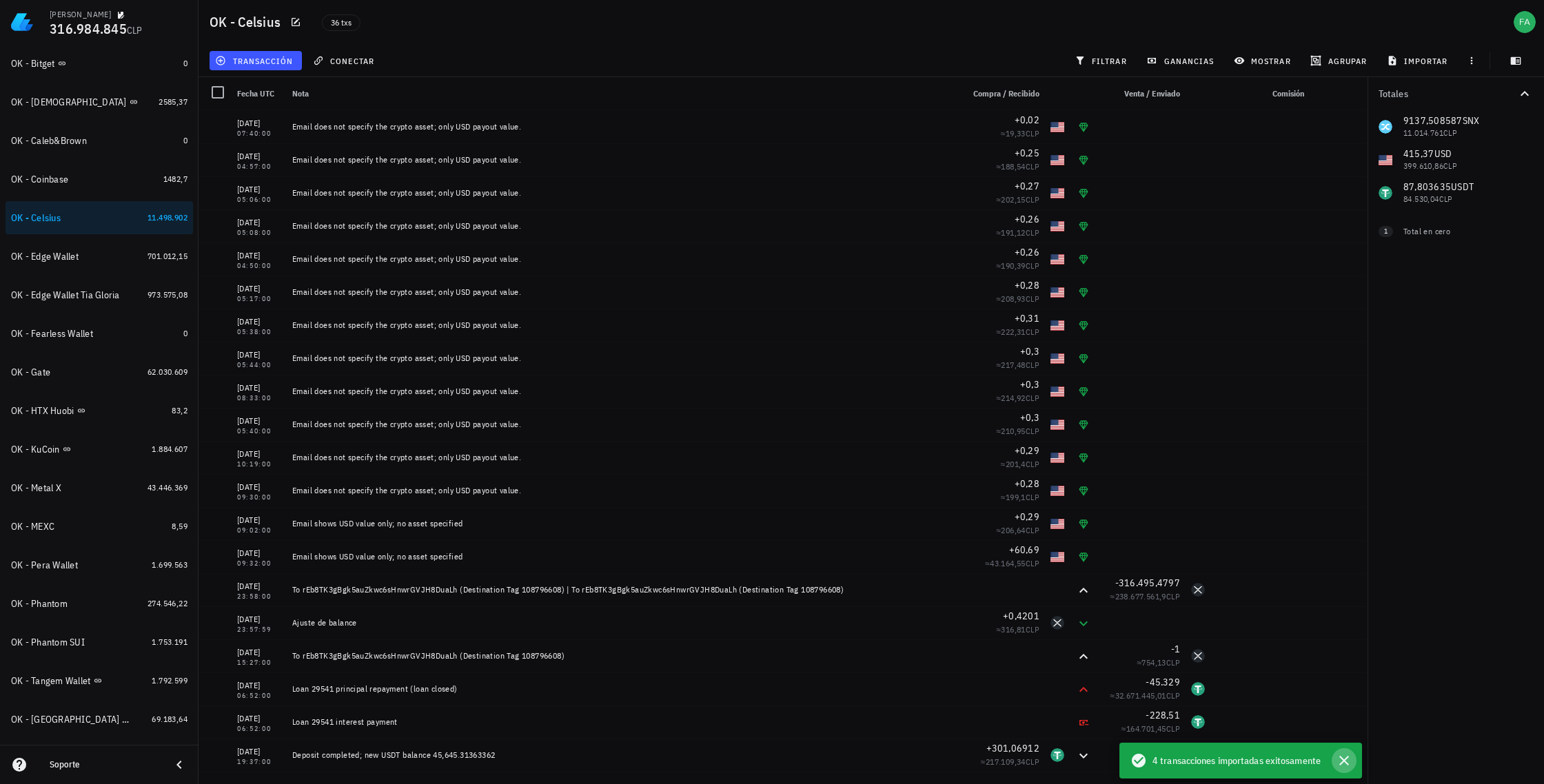
click at [1346, 760] on icon "button" at bounding box center [1344, 761] width 17 height 17
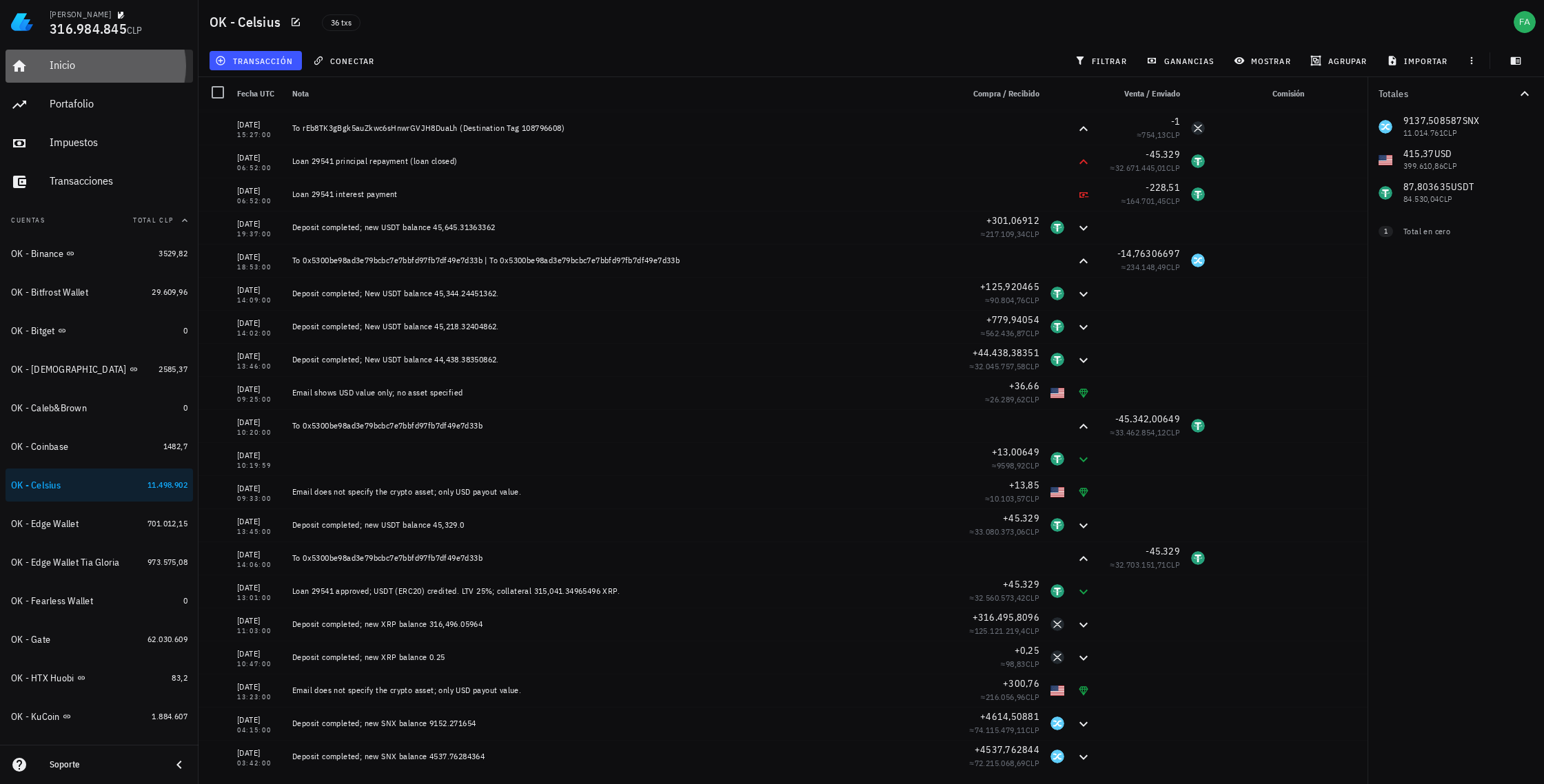
click at [57, 65] on div "Inicio" at bounding box center [118, 65] width 138 height 13
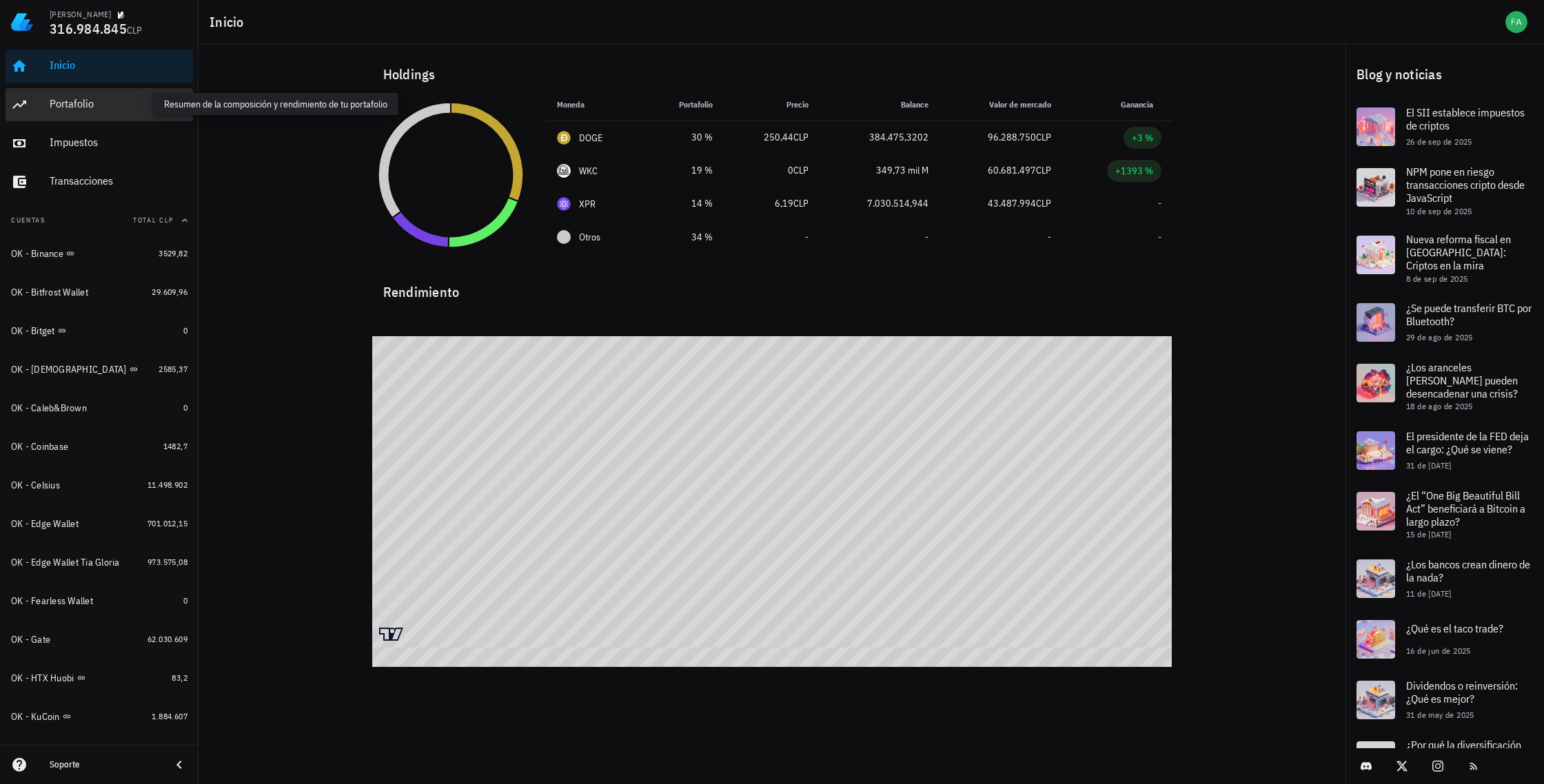
click at [60, 104] on div "Portafolio" at bounding box center [118, 103] width 138 height 13
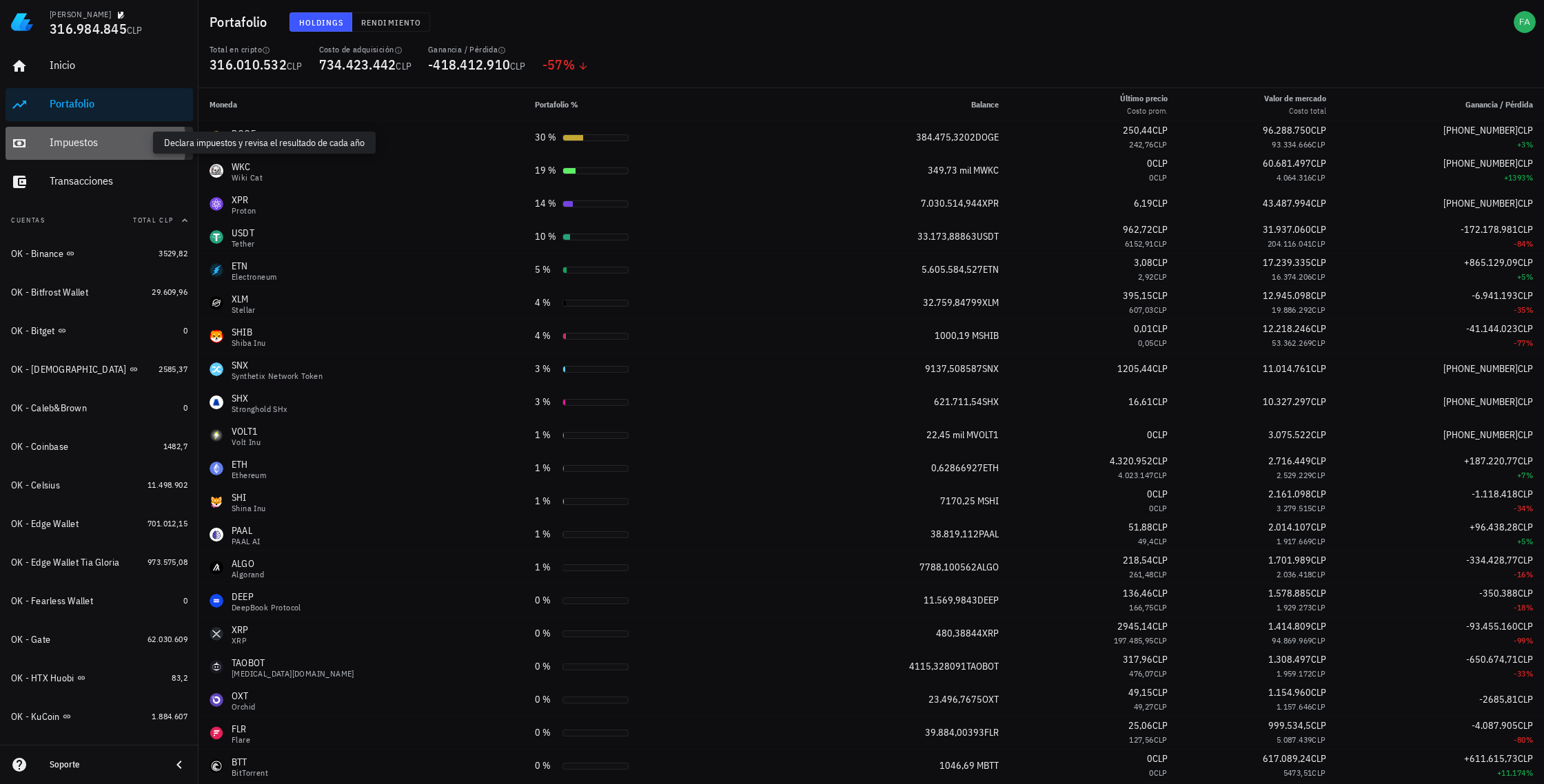
click at [68, 141] on div "Impuestos" at bounding box center [118, 142] width 138 height 13
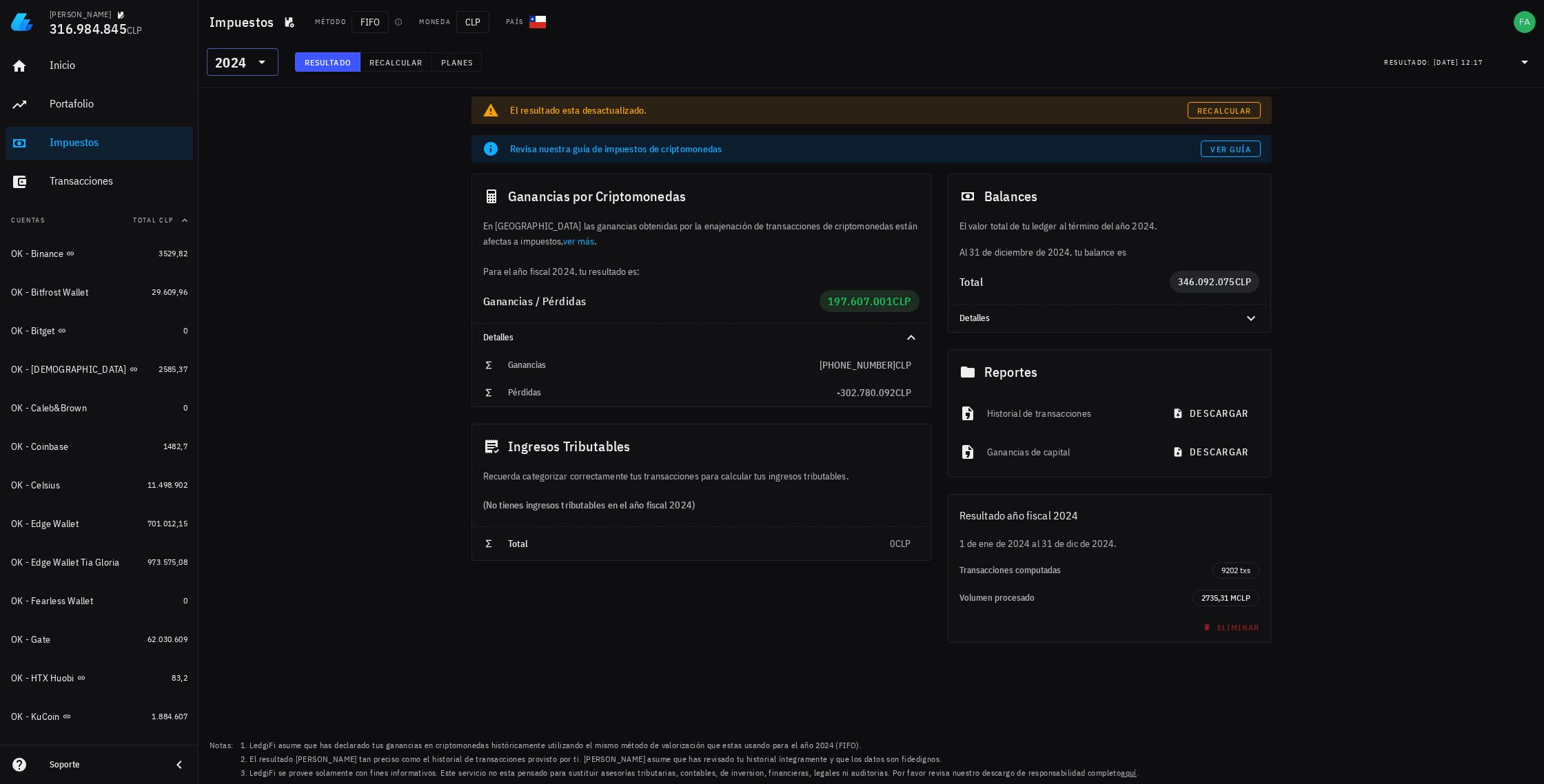
click at [267, 61] on icon at bounding box center [261, 62] width 17 height 17
click at [237, 148] on div "2023" at bounding box center [243, 152] width 50 height 11
click at [263, 60] on icon at bounding box center [261, 62] width 17 height 17
click at [224, 177] on div "2022" at bounding box center [243, 180] width 50 height 11
click at [264, 61] on icon at bounding box center [261, 63] width 7 height 4
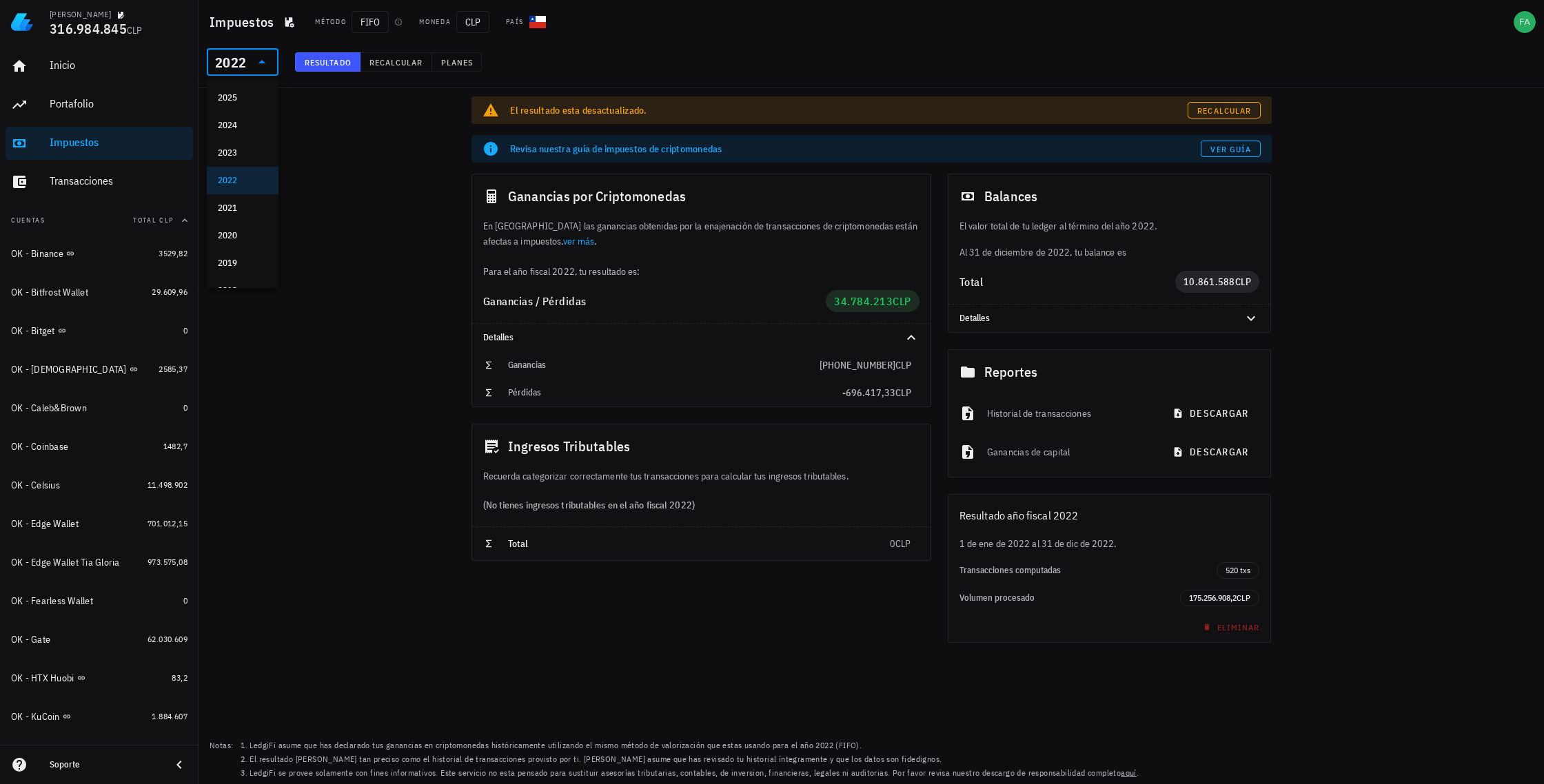
click at [228, 203] on div "2021" at bounding box center [243, 207] width 50 height 11
click at [262, 62] on icon at bounding box center [261, 63] width 7 height 4
click at [234, 232] on div "2020" at bounding box center [243, 235] width 50 height 11
click at [263, 62] on icon at bounding box center [261, 63] width 7 height 4
click at [230, 206] on div "2021" at bounding box center [243, 207] width 50 height 11
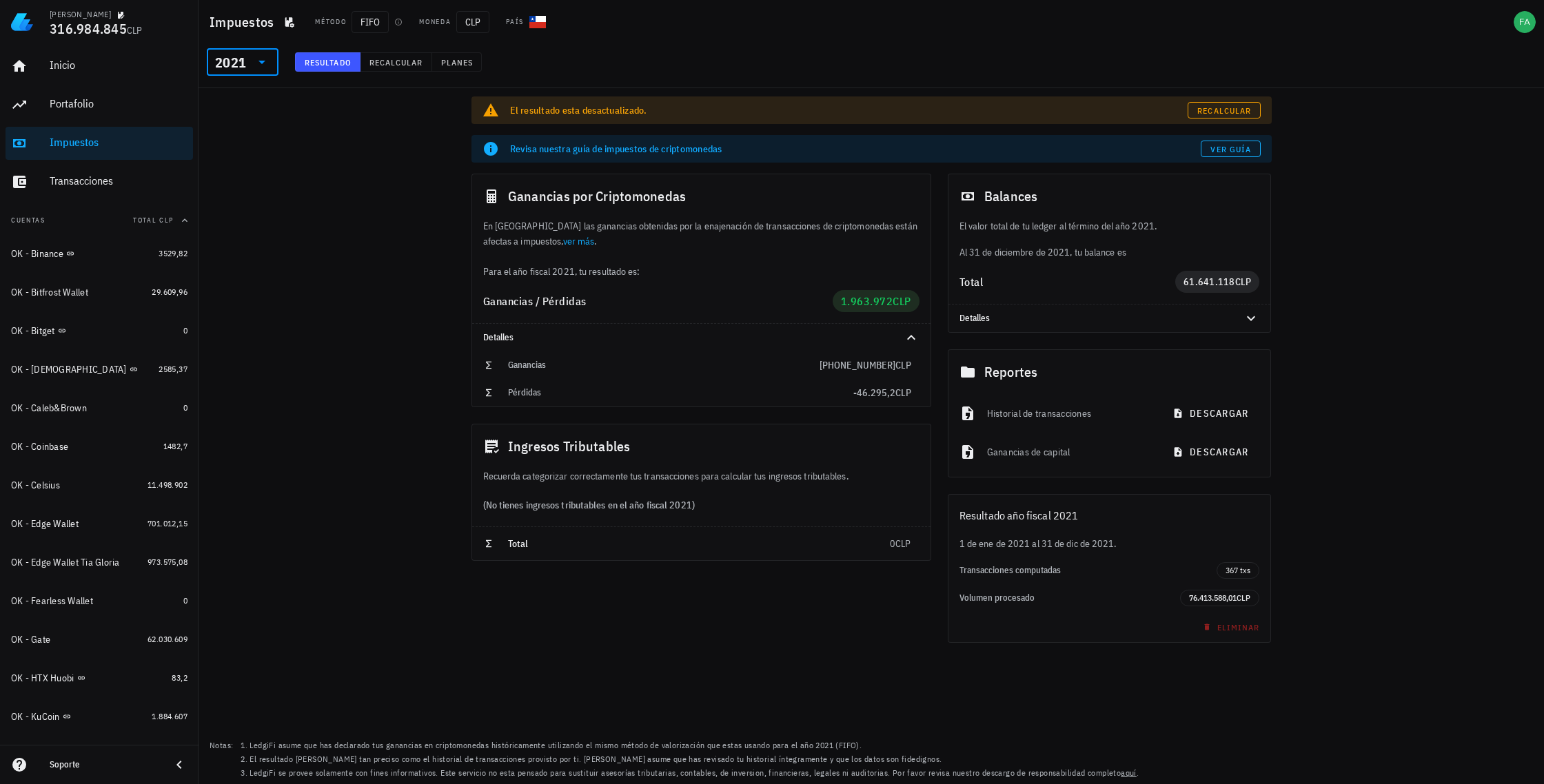
click at [265, 61] on icon at bounding box center [261, 62] width 17 height 17
click at [233, 182] on div "2022" at bounding box center [243, 180] width 50 height 11
click at [263, 62] on icon at bounding box center [261, 63] width 7 height 4
click at [233, 149] on div "2023" at bounding box center [243, 152] width 50 height 11
click at [1230, 321] on div at bounding box center [1243, 318] width 33 height 17
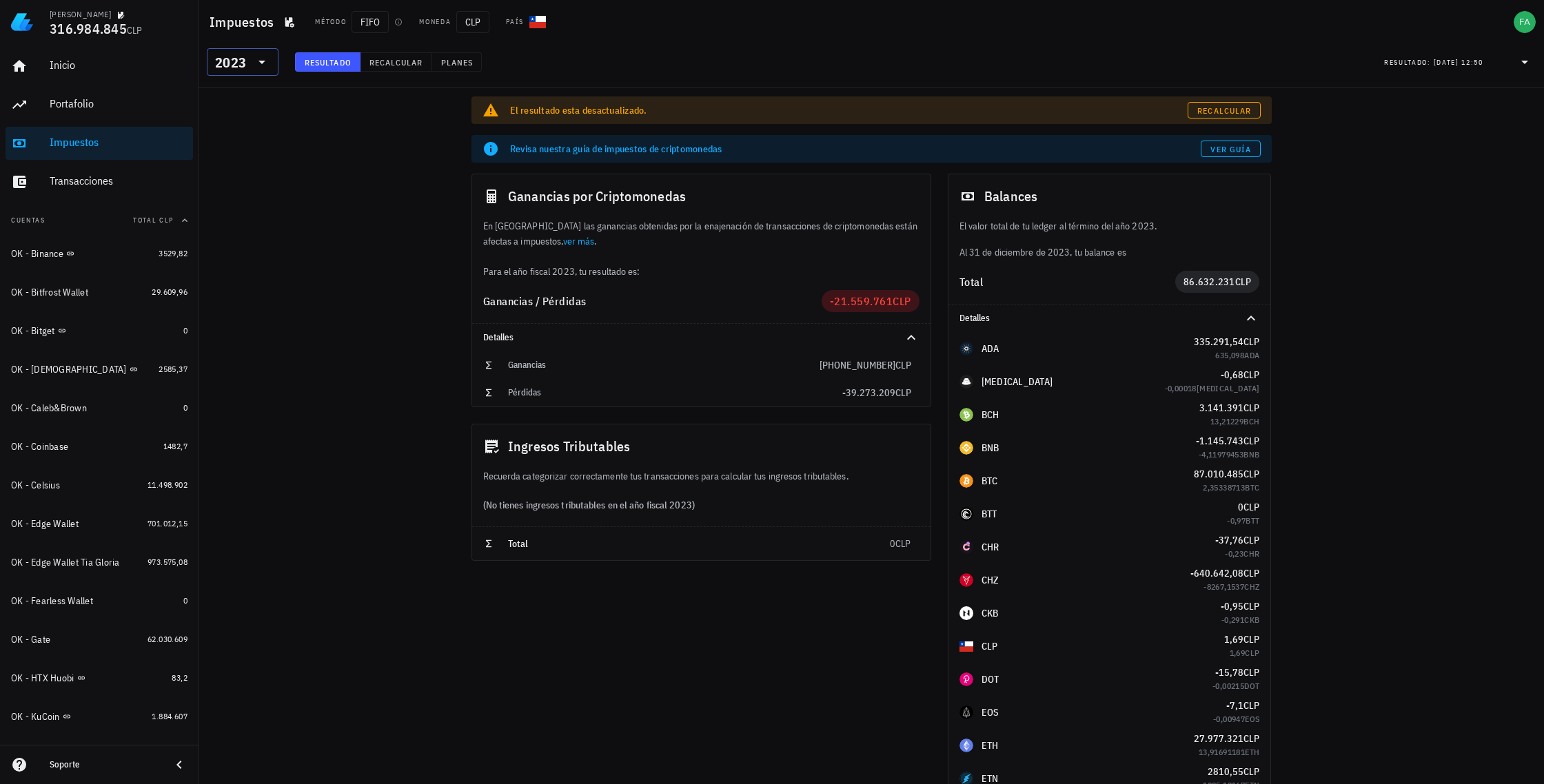
click at [266, 62] on icon at bounding box center [261, 62] width 17 height 17
drag, startPoint x: 239, startPoint y: 125, endPoint x: 387, endPoint y: 149, distance: 149.9
click at [240, 124] on div "2024" at bounding box center [243, 125] width 50 height 11
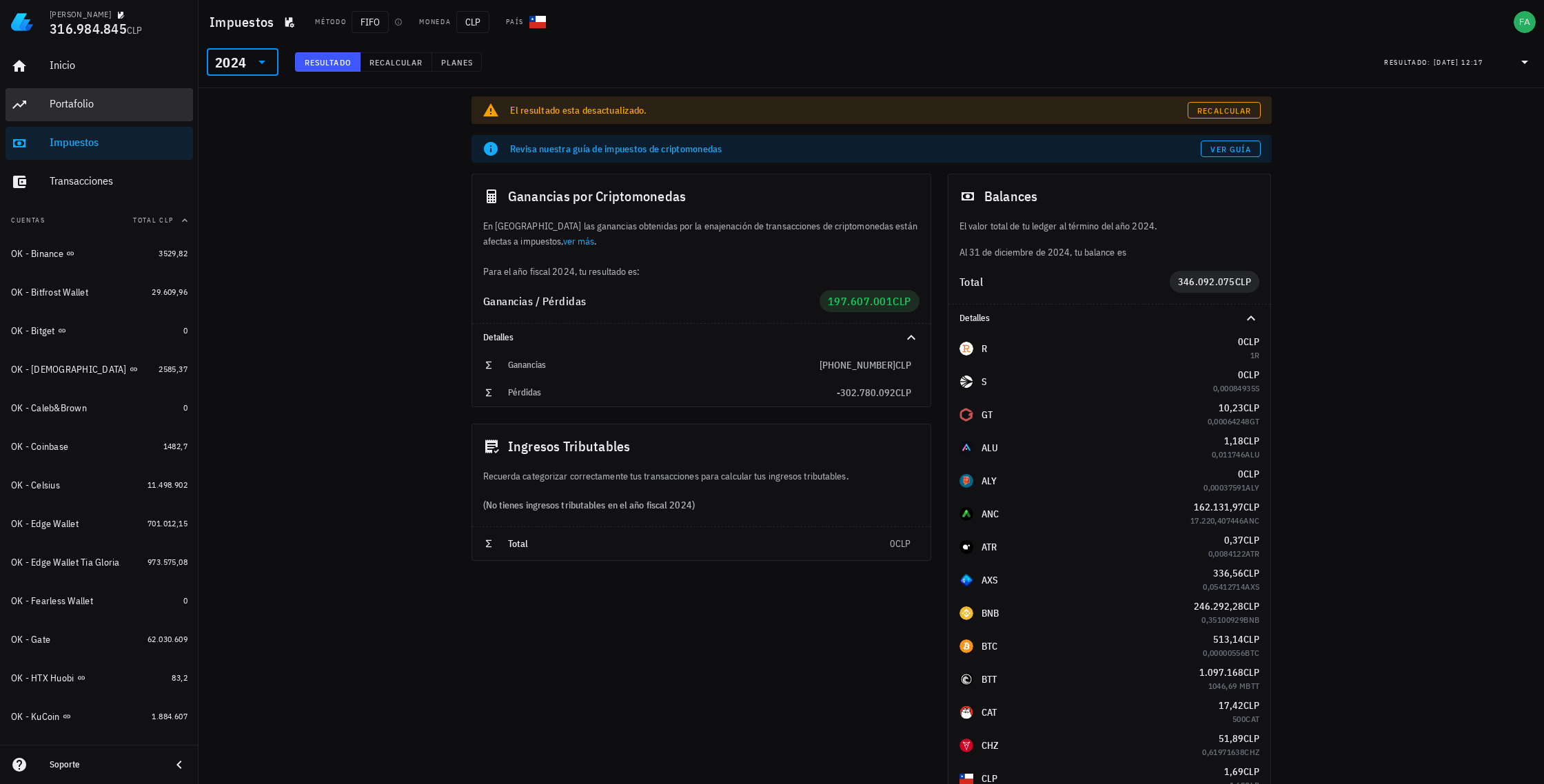
click at [74, 95] on div "Portafolio" at bounding box center [118, 105] width 138 height 31
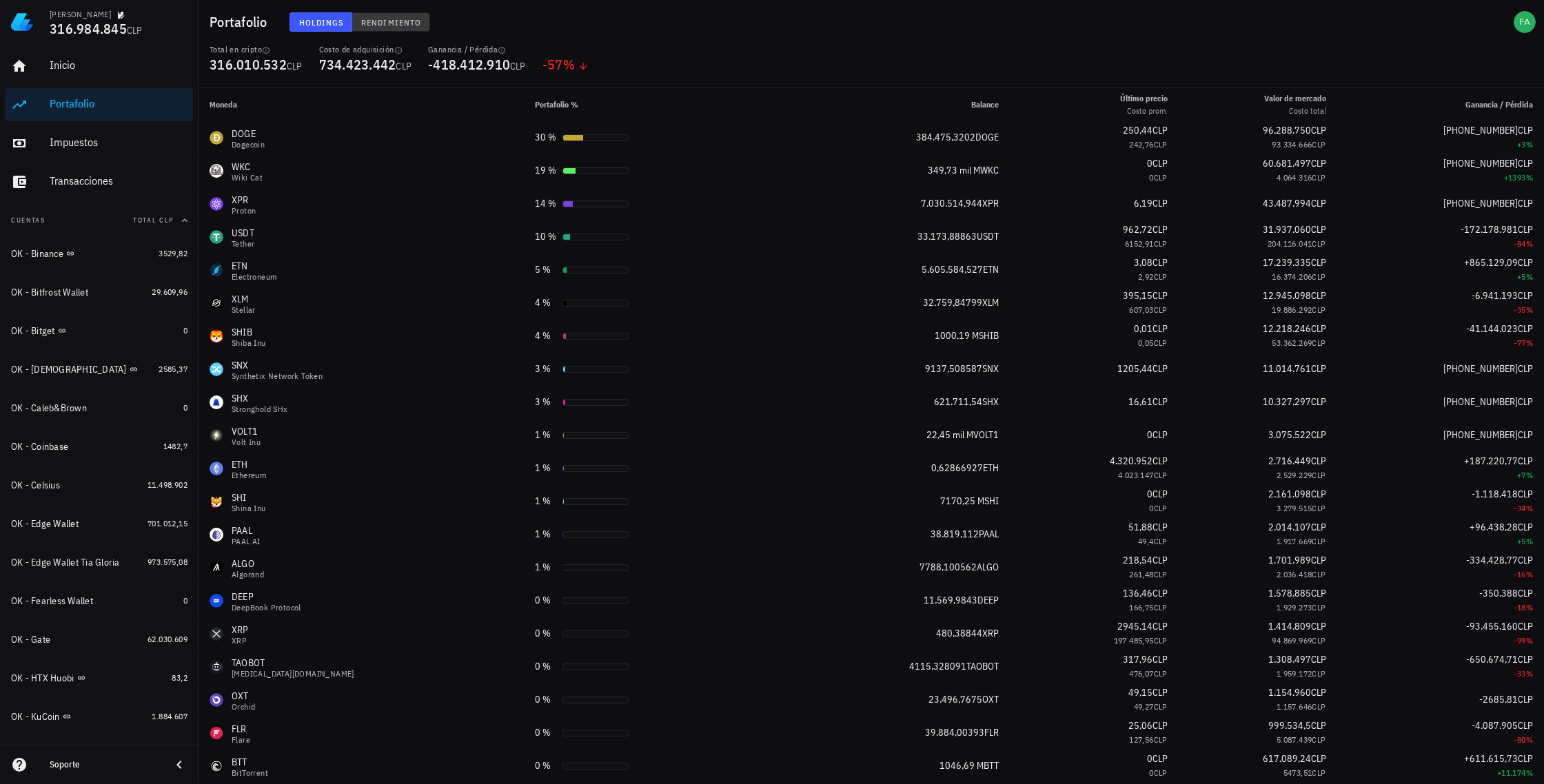
click at [389, 20] on span "Rendimiento" at bounding box center [391, 22] width 61 height 11
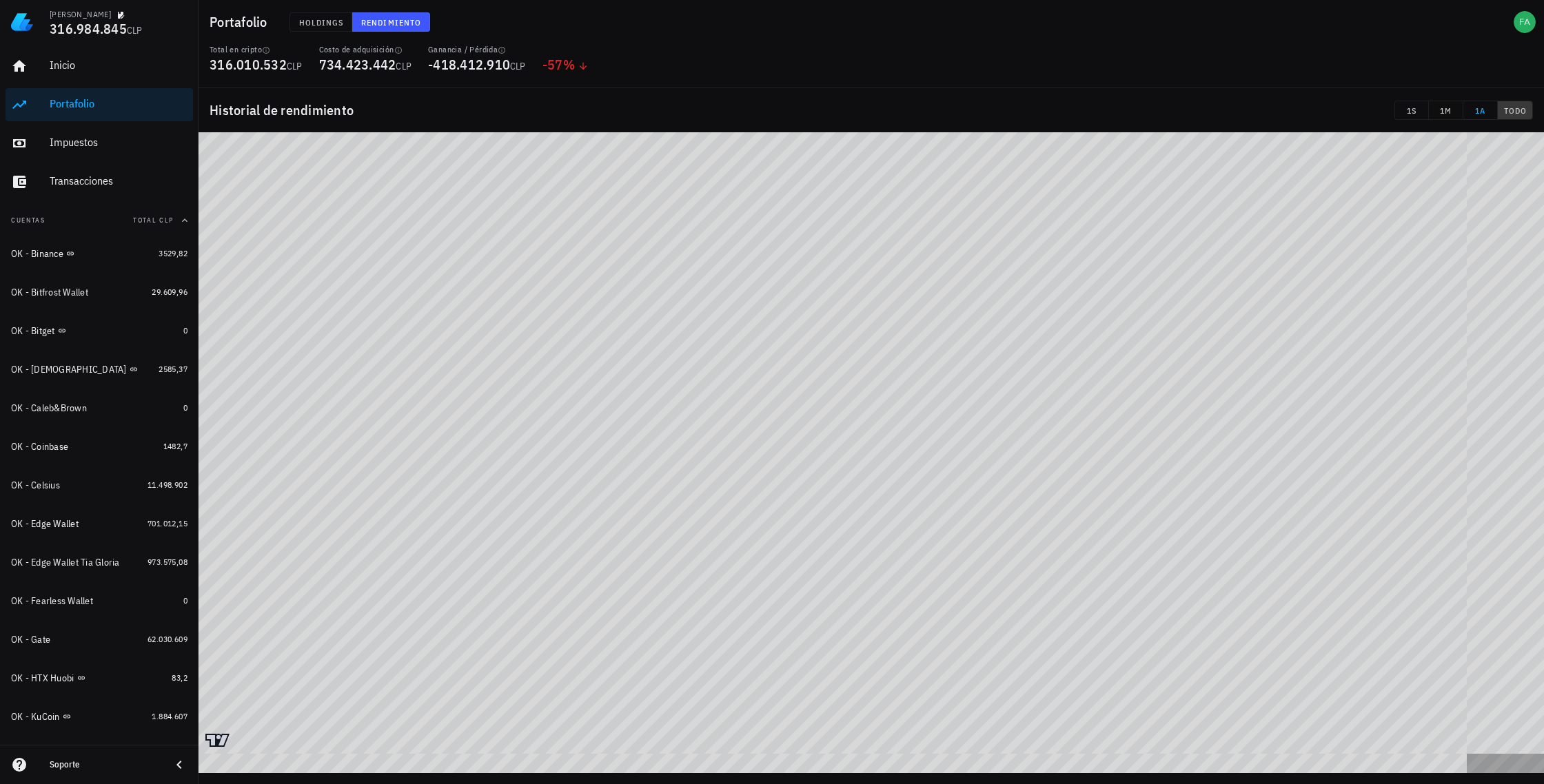
click at [1519, 110] on span "TODO" at bounding box center [1515, 110] width 23 height 11
click at [63, 65] on div "Inicio" at bounding box center [118, 65] width 138 height 13
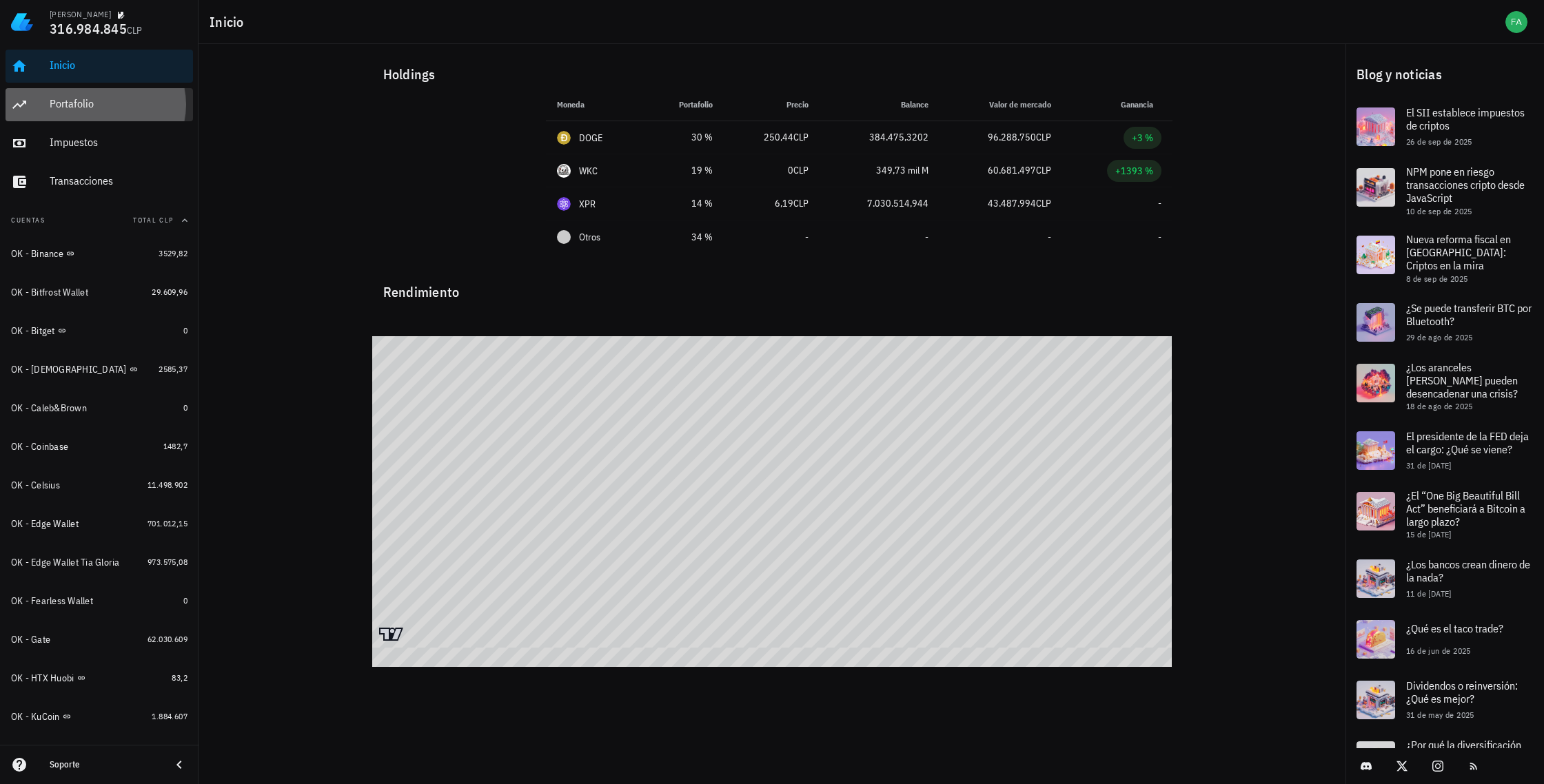
click at [73, 102] on div "Portafolio" at bounding box center [118, 103] width 138 height 13
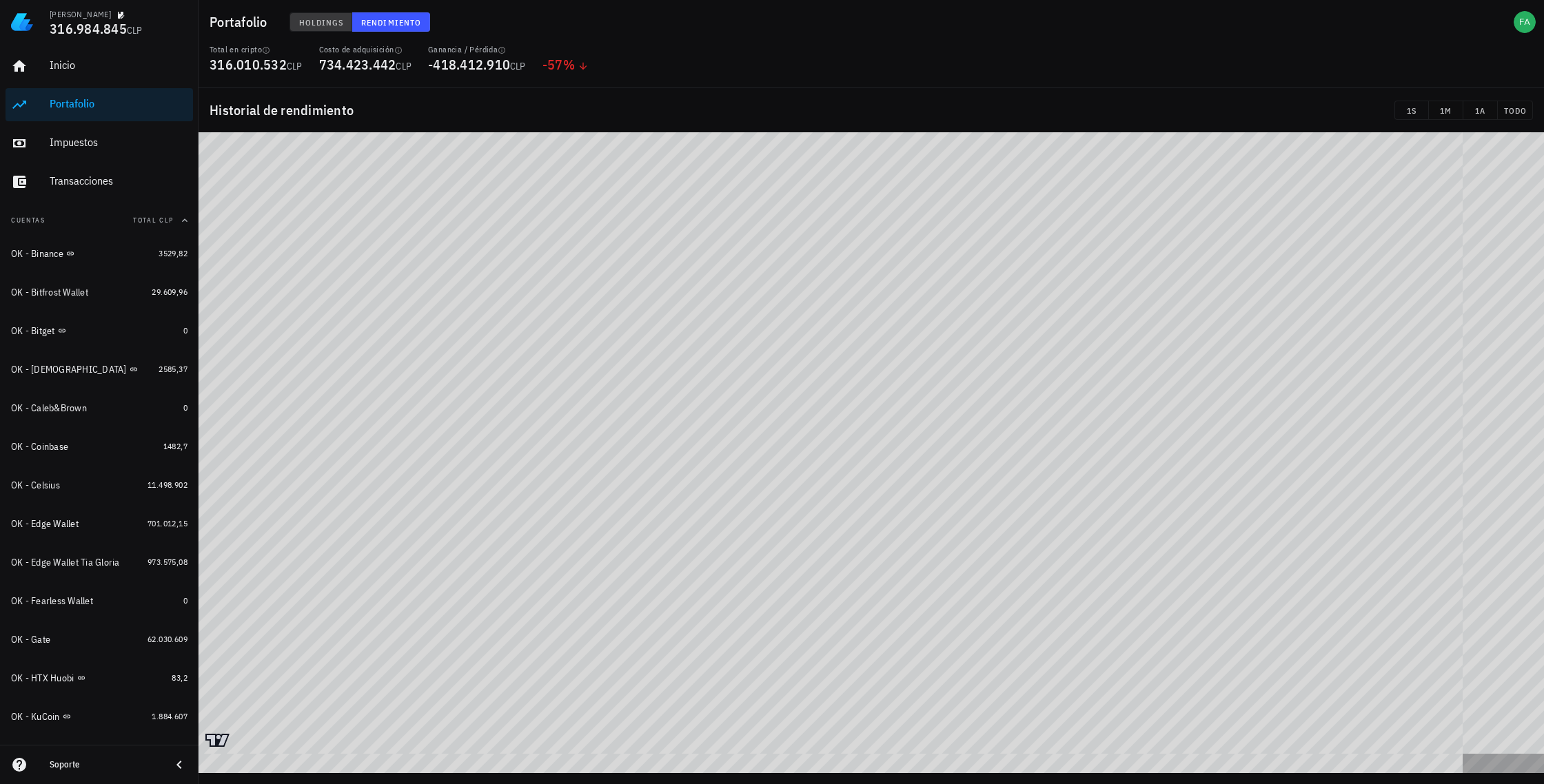
click at [308, 26] on span "Holdings" at bounding box center [321, 22] width 46 height 11
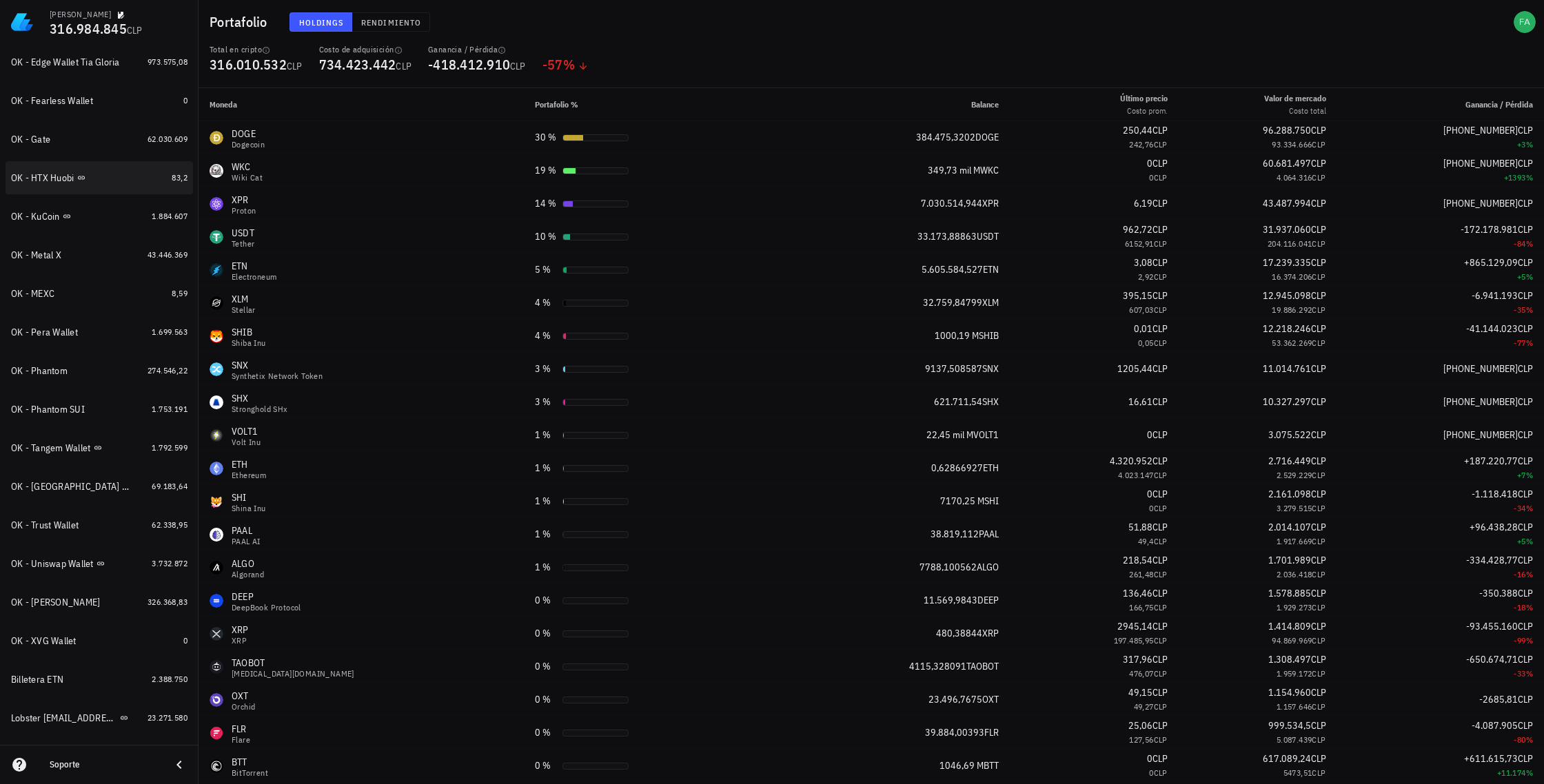
scroll to position [867, 0]
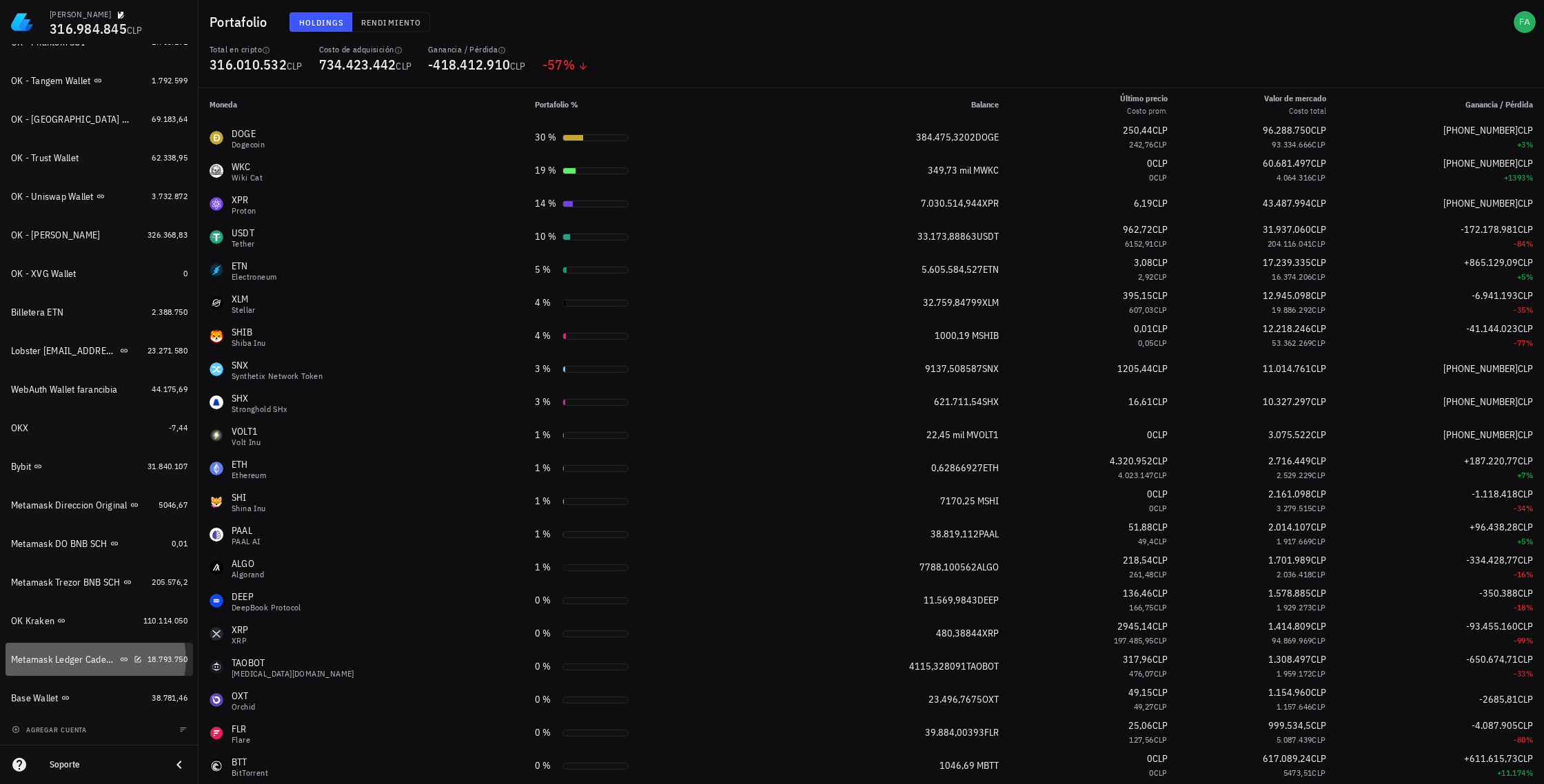
click at [47, 656] on div "Metamask Ledger Cadenas Ethereum, Electroneum y Pulse" at bounding box center [64, 660] width 107 height 12
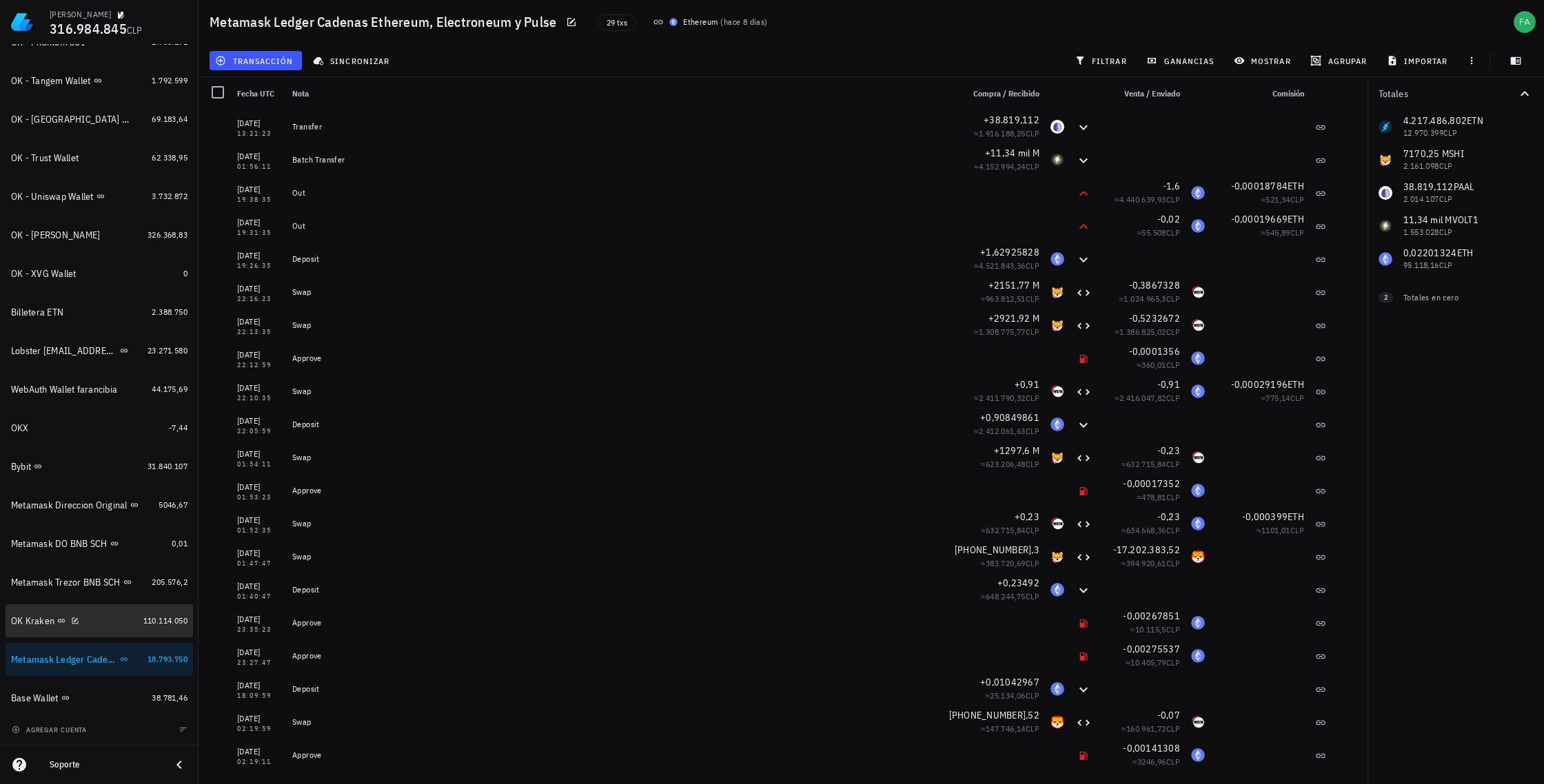
click at [29, 621] on div "OK Kraken" at bounding box center [32, 621] width 43 height 12
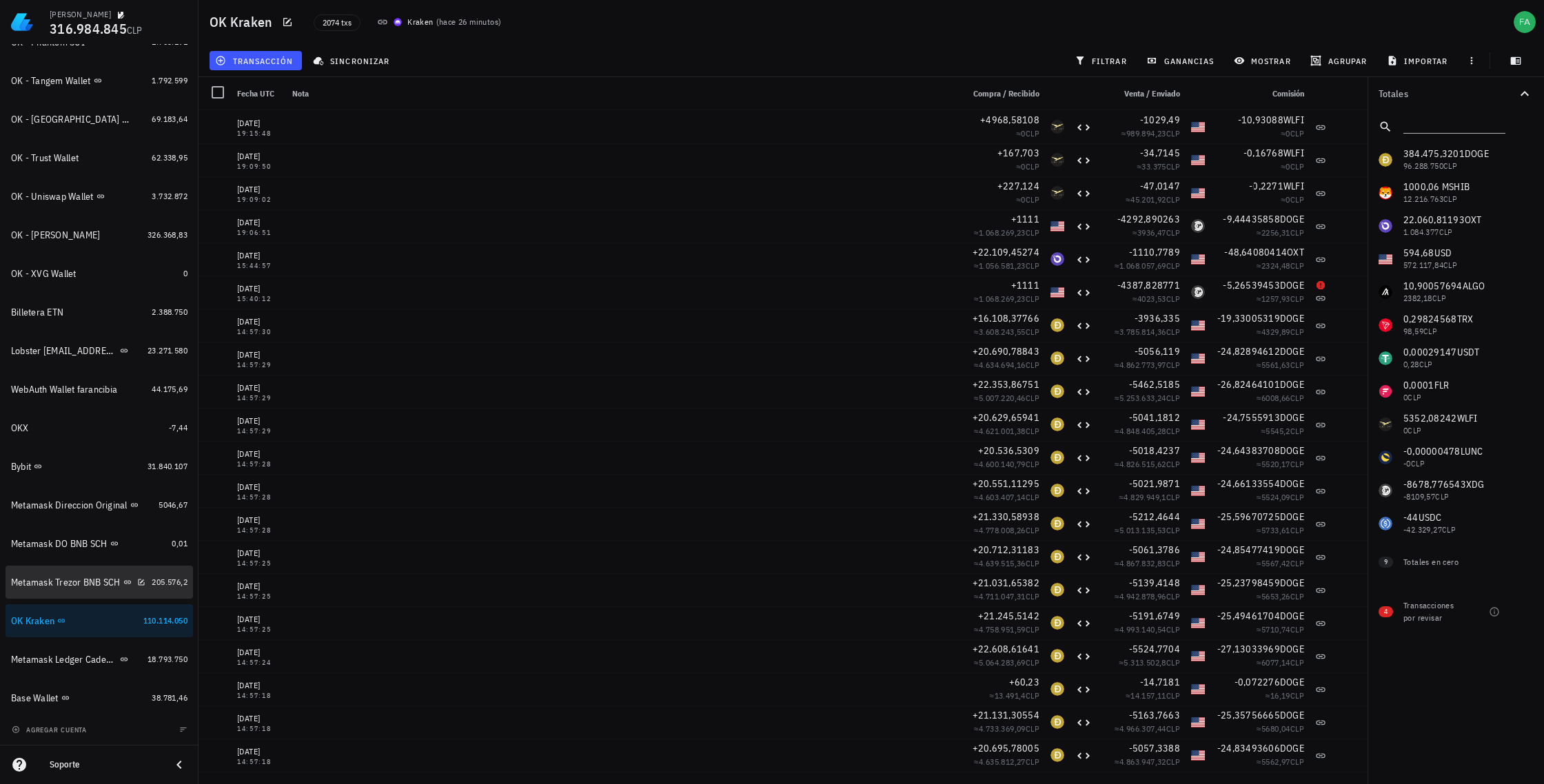
click at [35, 581] on div "Metamask Trezor BNB SCH" at bounding box center [66, 583] width 110 height 12
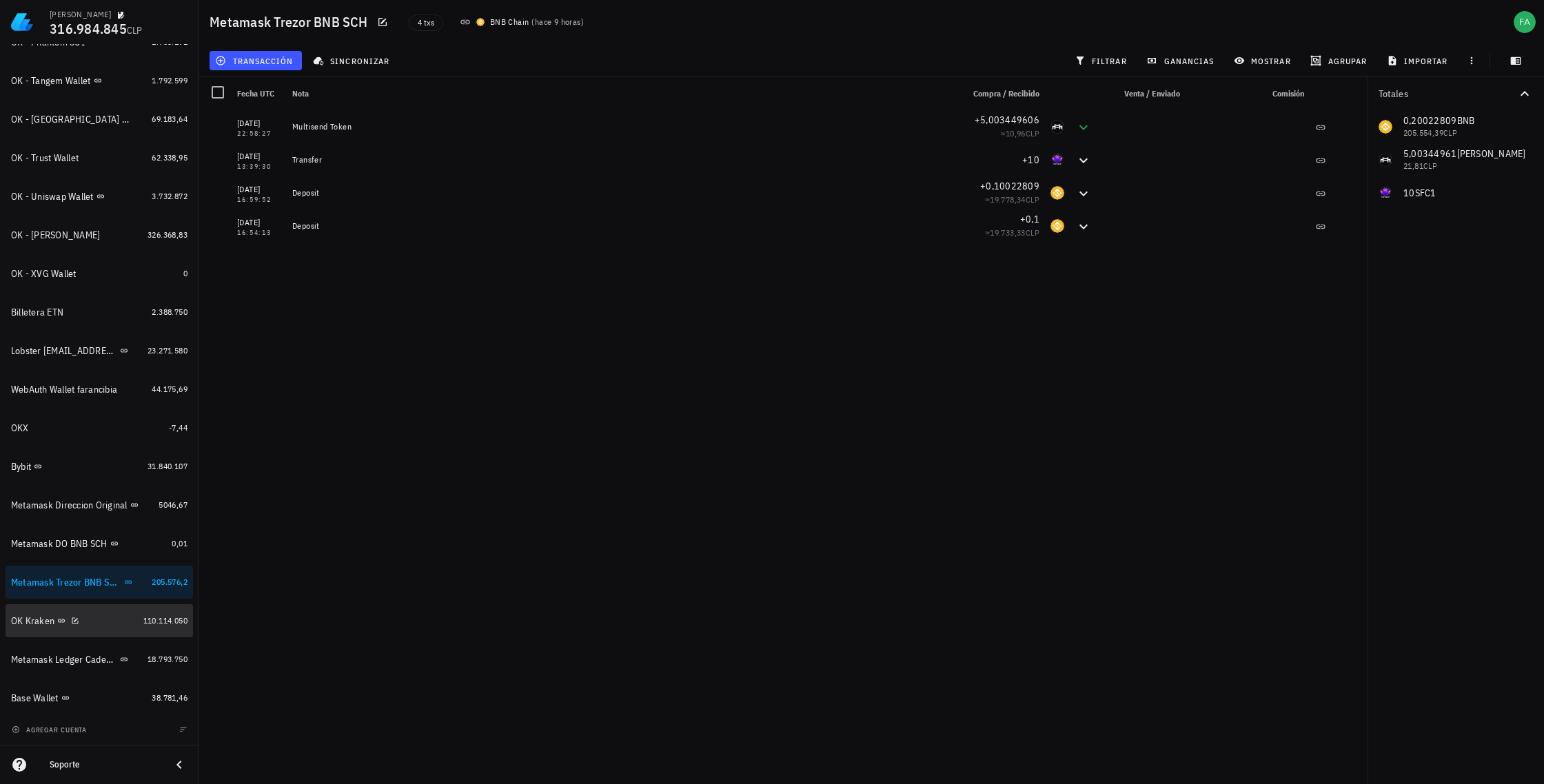
click at [114, 633] on div "OK Kraken" at bounding box center [74, 621] width 127 height 29
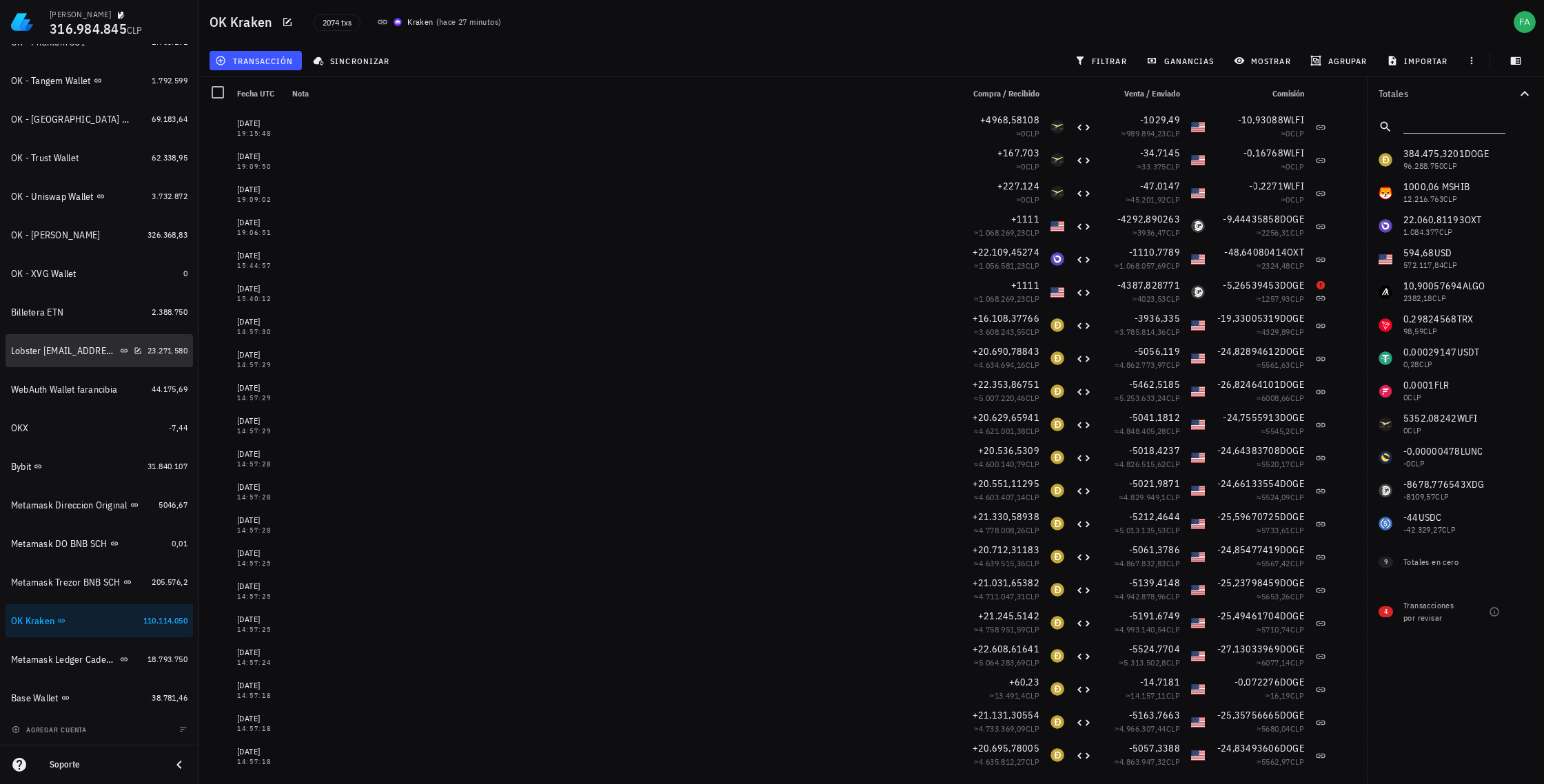
click at [82, 349] on div "Lobster [EMAIL_ADDRESS][DOMAIN_NAME]" at bounding box center [64, 351] width 107 height 12
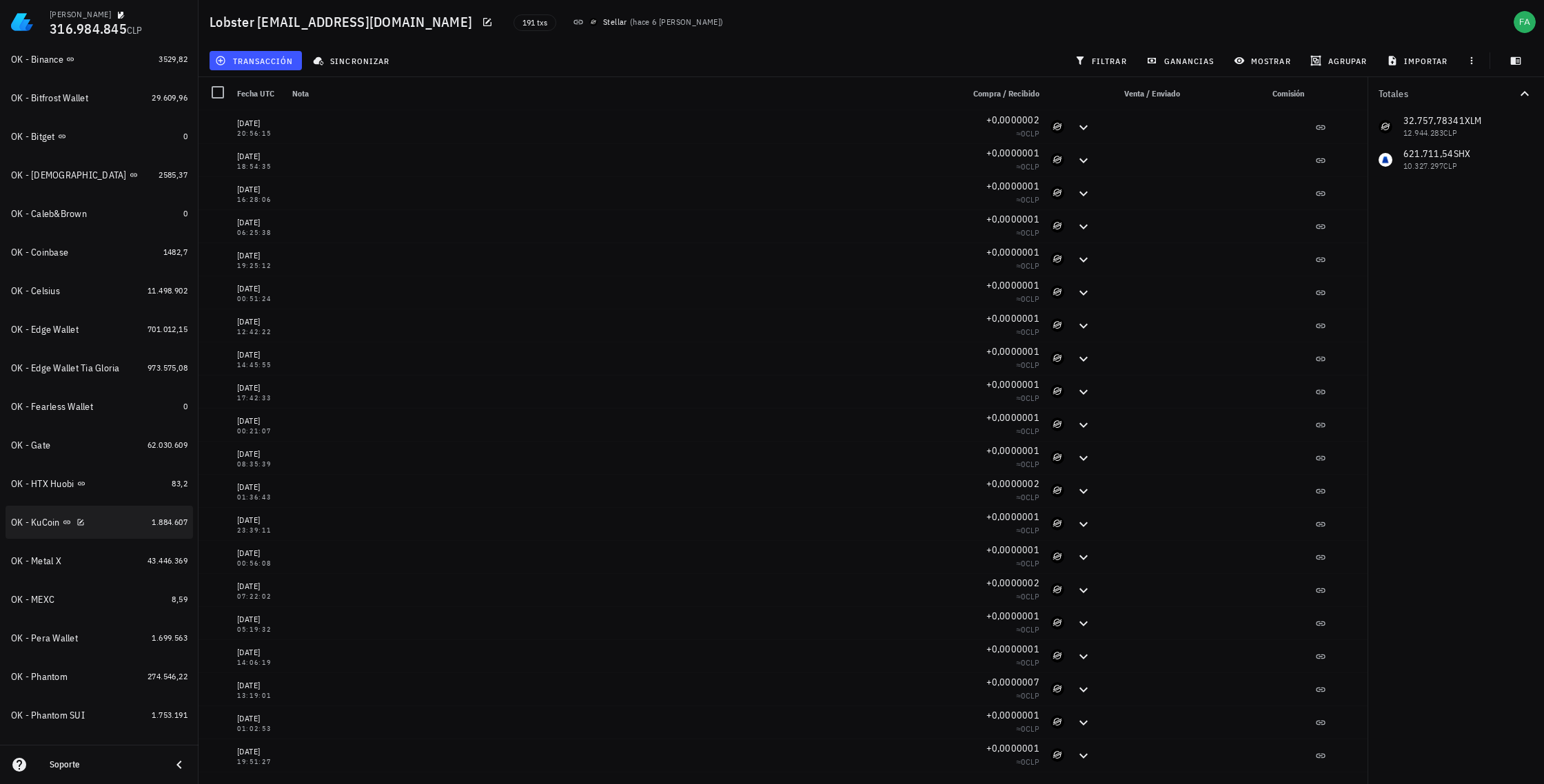
scroll to position [194, 0]
